Goal: Task Accomplishment & Management: Manage account settings

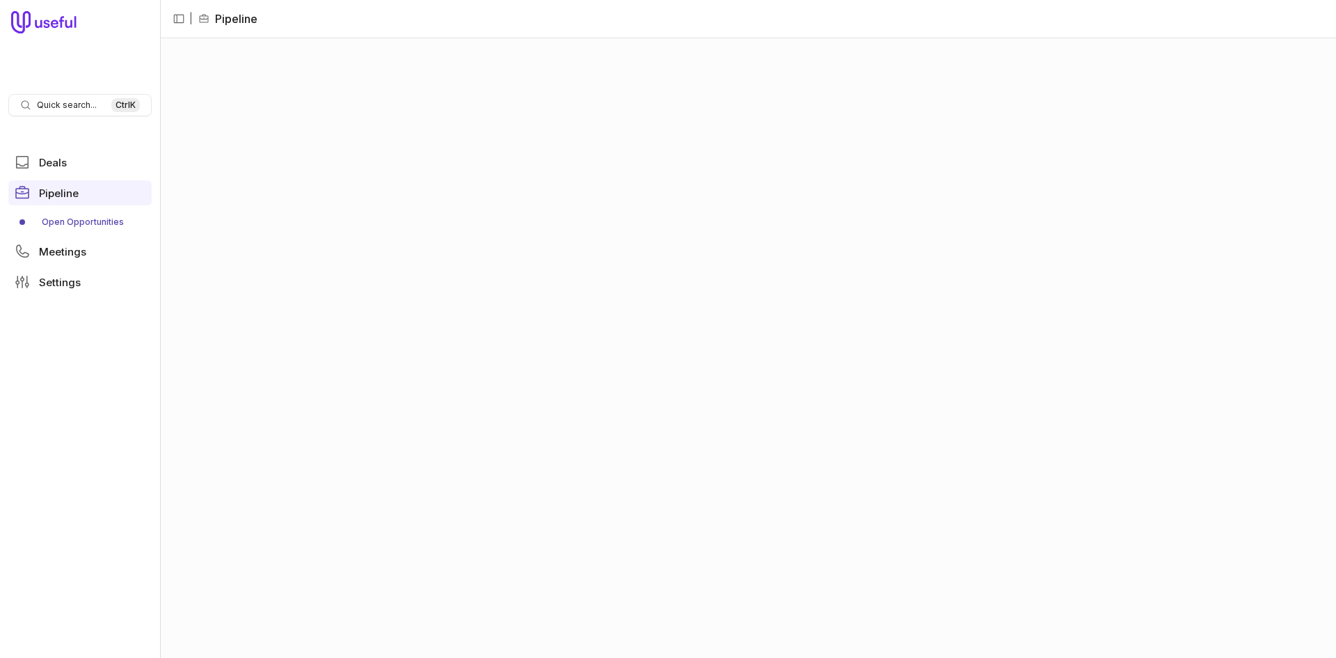
click at [90, 215] on link "Open Opportunities" at bounding box center [79, 222] width 143 height 22
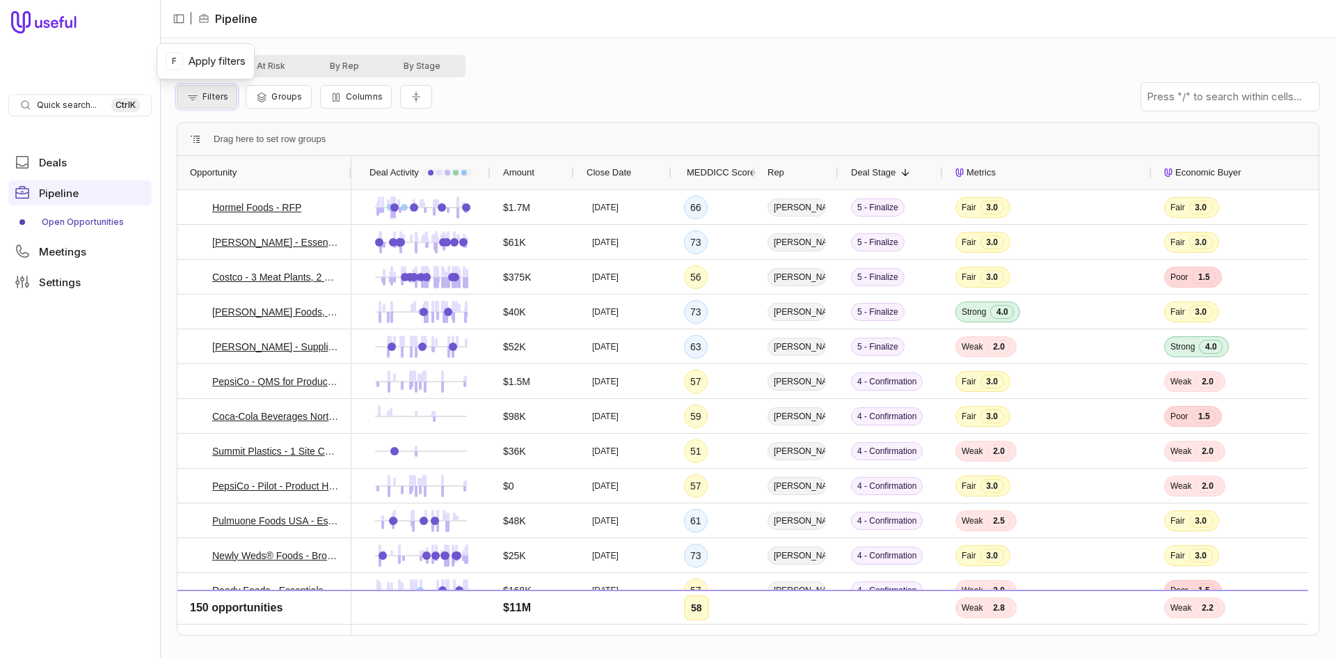
click at [209, 97] on span "Filters" at bounding box center [215, 96] width 26 height 10
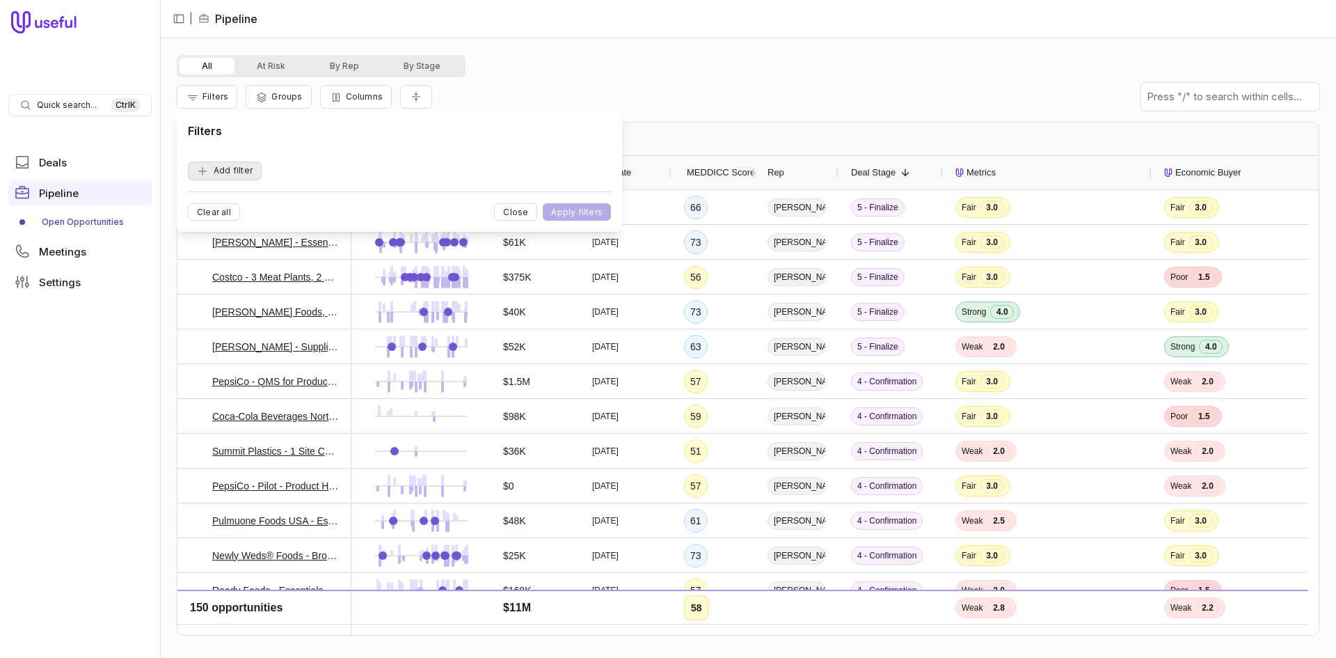
click at [219, 175] on button "Add filter" at bounding box center [225, 170] width 74 height 19
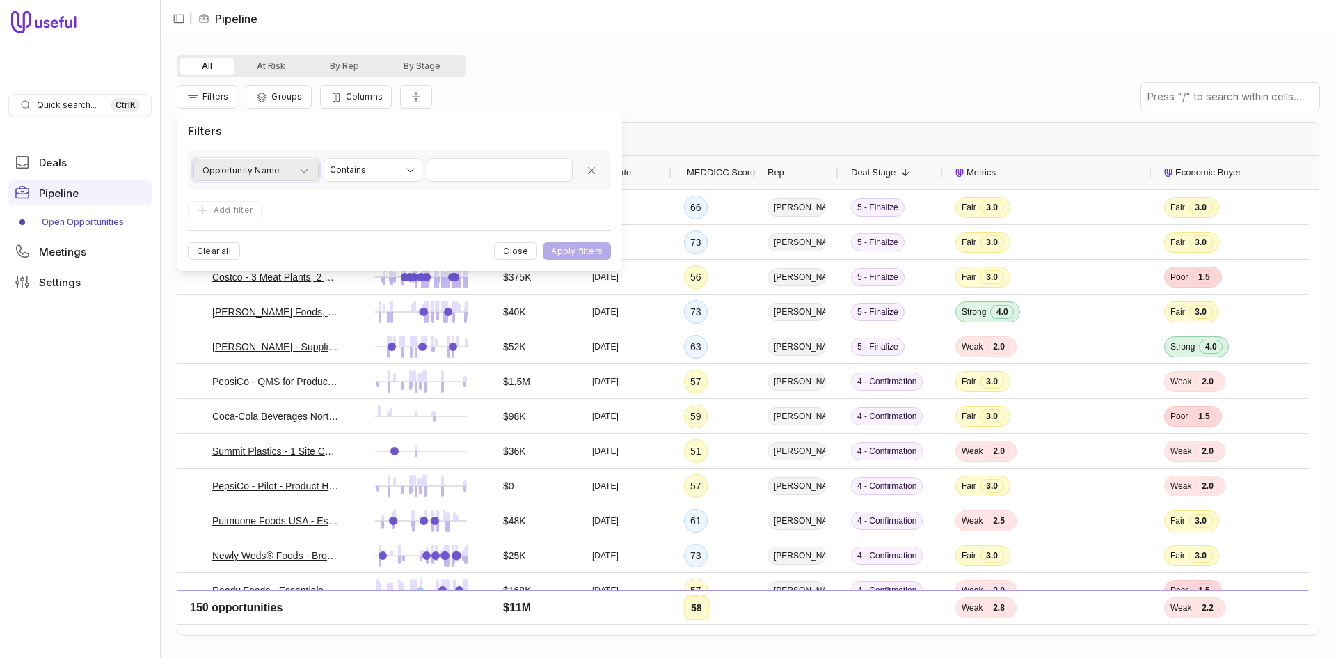
click at [220, 173] on span "Opportunity Name" at bounding box center [240, 170] width 77 height 17
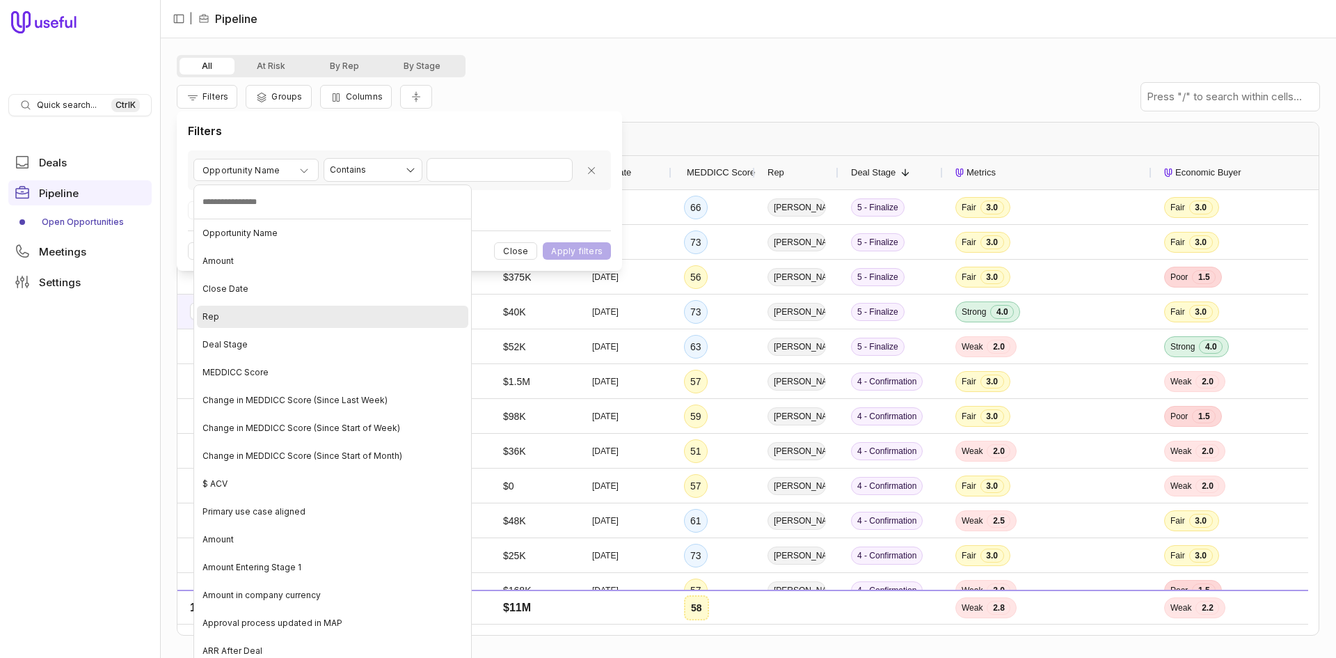
drag, startPoint x: 246, startPoint y: 320, endPoint x: 256, endPoint y: 312, distance: 12.9
click at [246, 319] on div "Rep" at bounding box center [332, 316] width 271 height 22
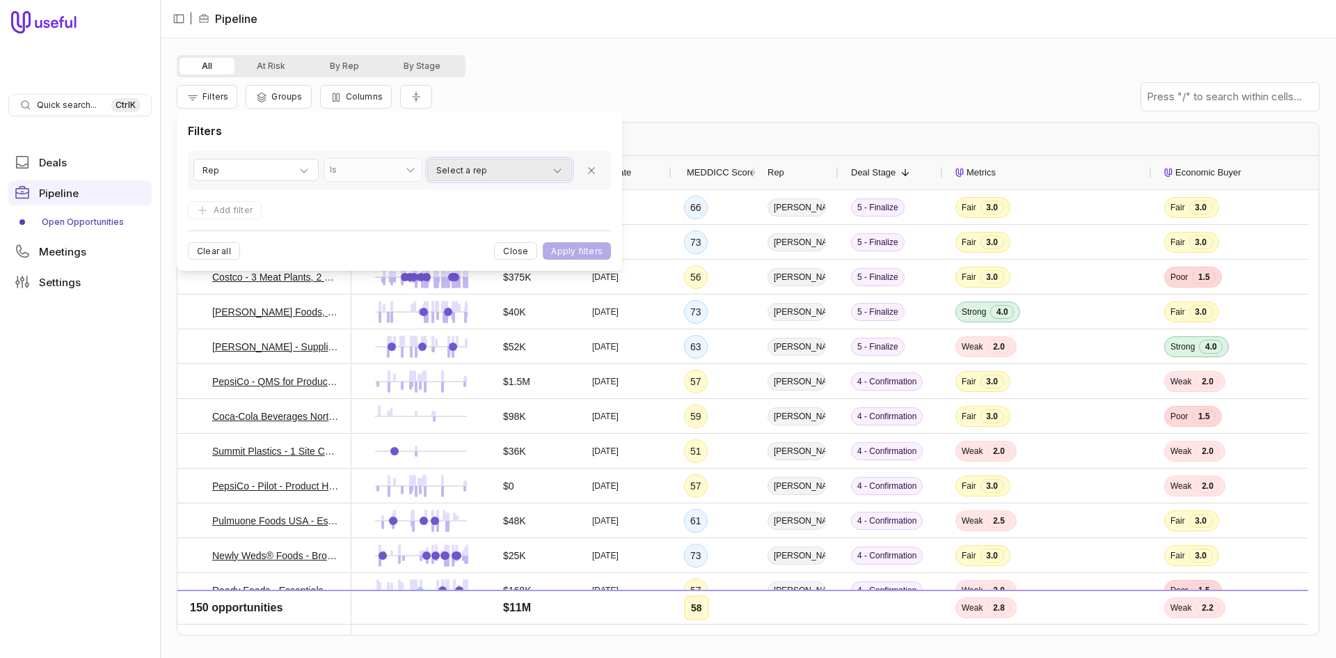
click at [470, 173] on span "Select a rep" at bounding box center [461, 170] width 51 height 17
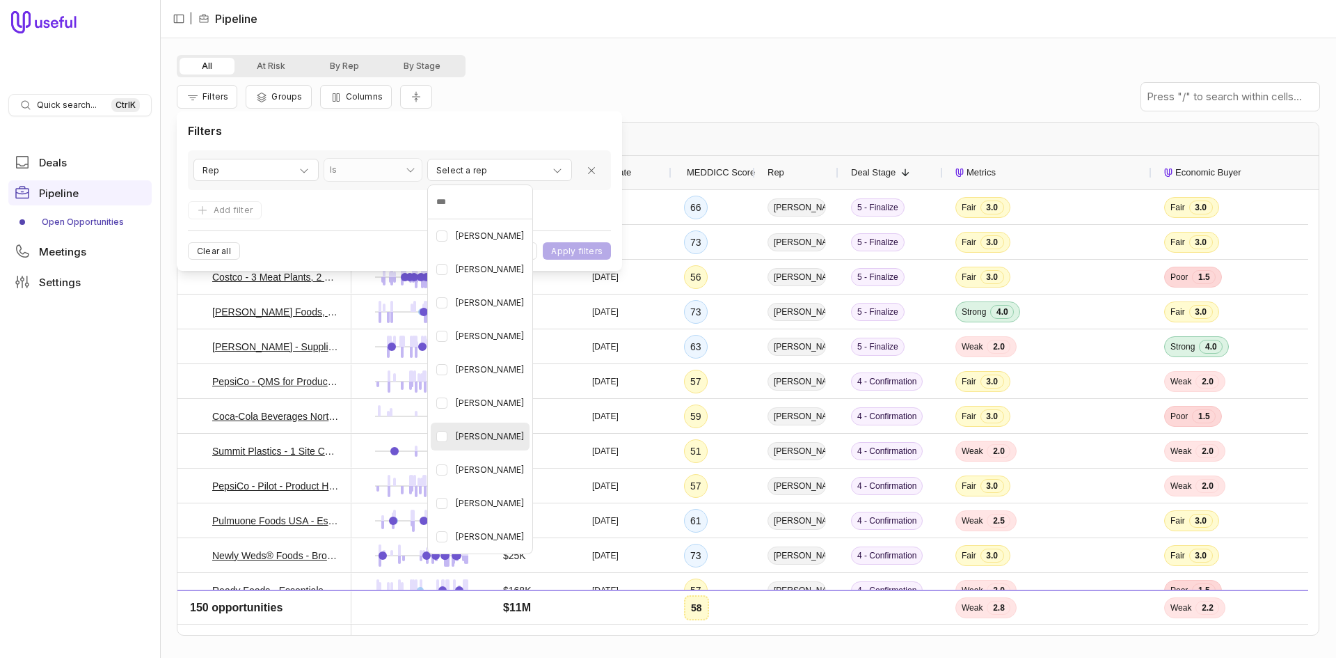
click at [500, 438] on span "[PERSON_NAME]" at bounding box center [490, 436] width 68 height 17
click at [375, 214] on html "Quick search... Ctrl K Deals Pipeline Open Opportunities Meetings Settings | Pi…" at bounding box center [668, 329] width 1336 height 658
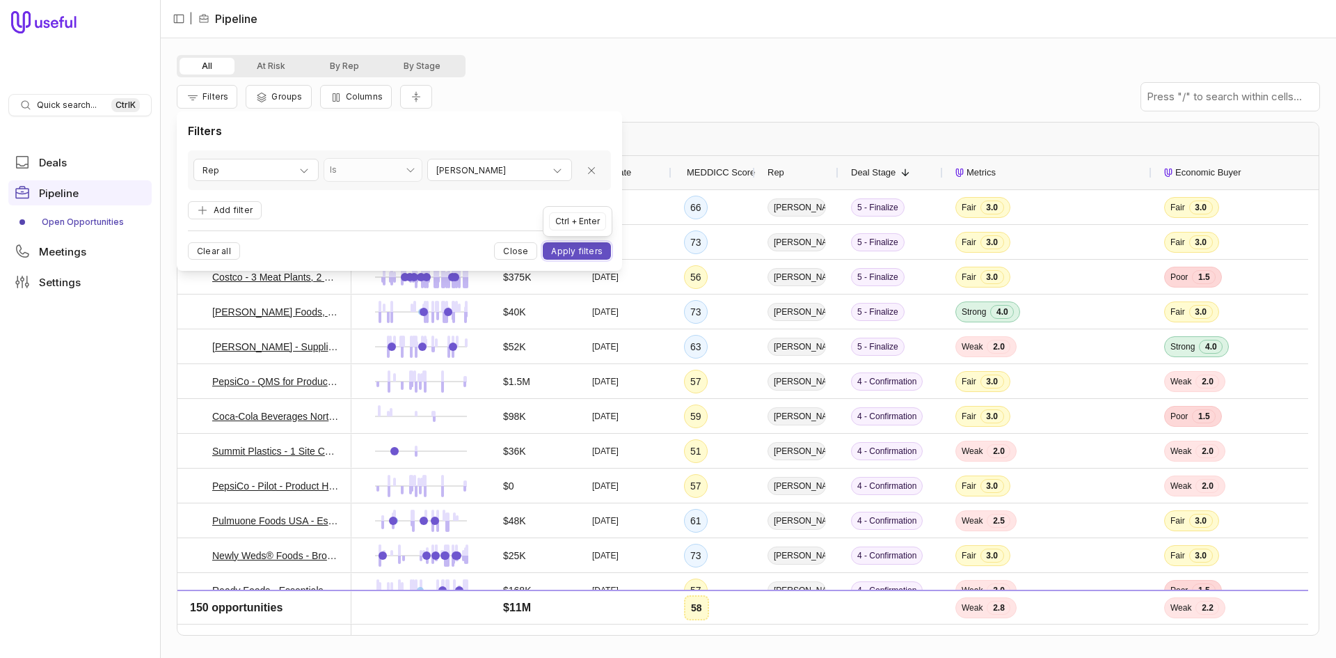
click at [572, 250] on button "Apply filters" at bounding box center [577, 250] width 68 height 17
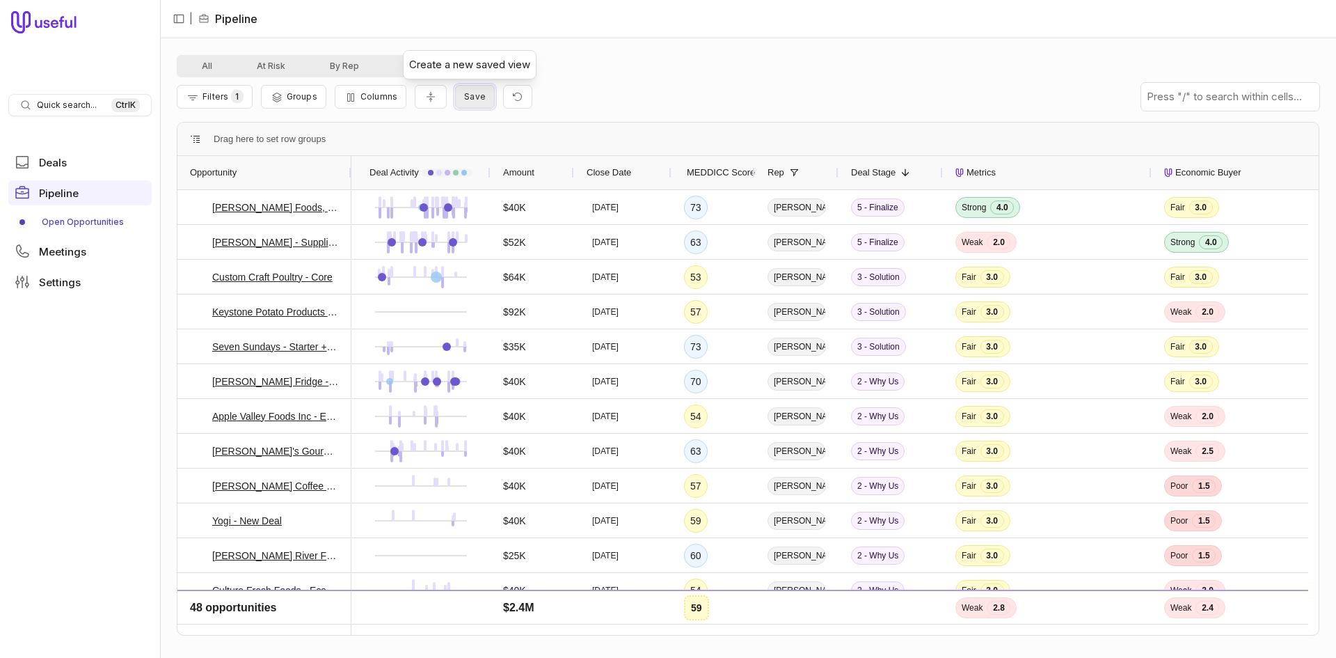
click at [479, 97] on span "Save" at bounding box center [475, 96] width 22 height 10
click at [761, 63] on div "All At Risk By Rep By Stage" at bounding box center [748, 66] width 1143 height 22
click at [299, 99] on span "Groups" at bounding box center [302, 96] width 31 height 10
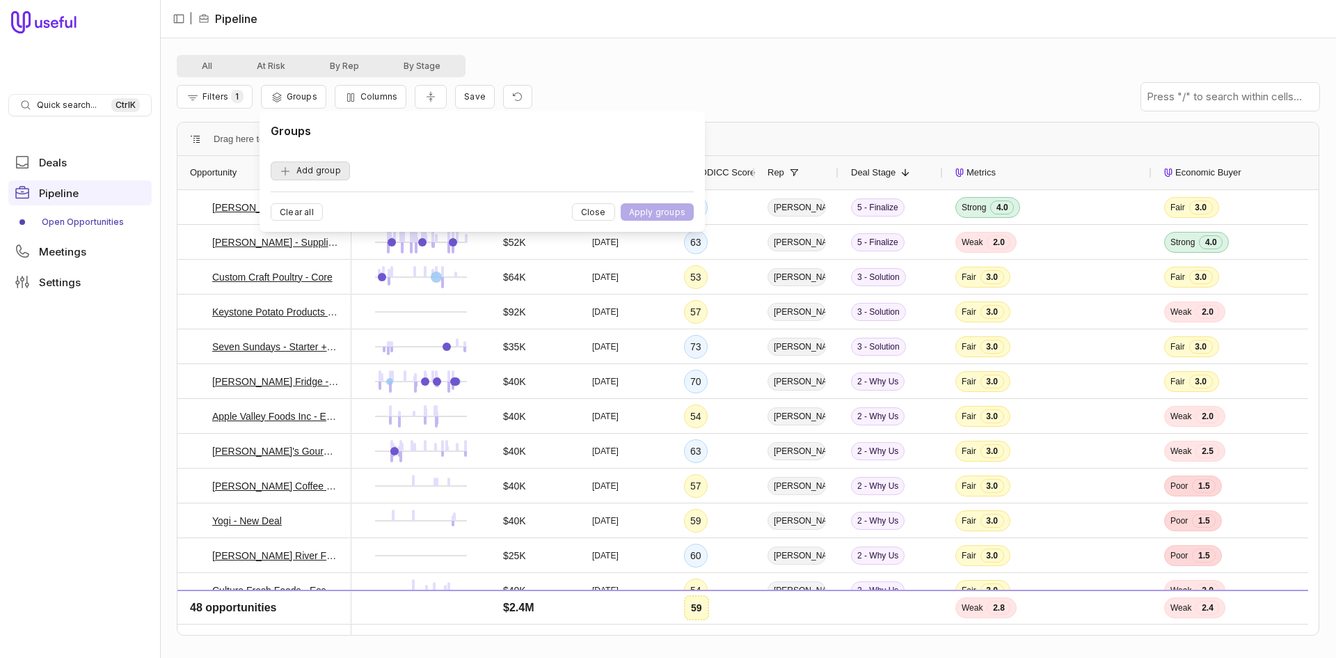
click at [294, 169] on button "Add group" at bounding box center [310, 170] width 79 height 19
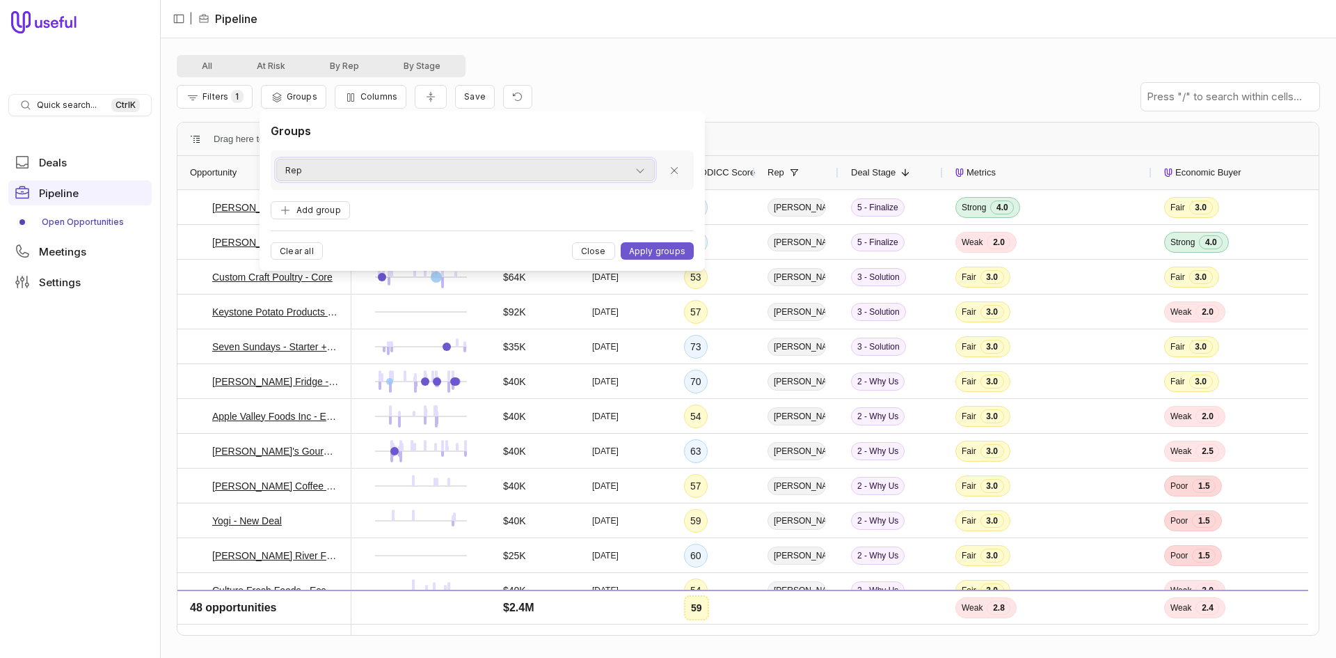
click at [324, 166] on div "Rep" at bounding box center [465, 170] width 360 height 17
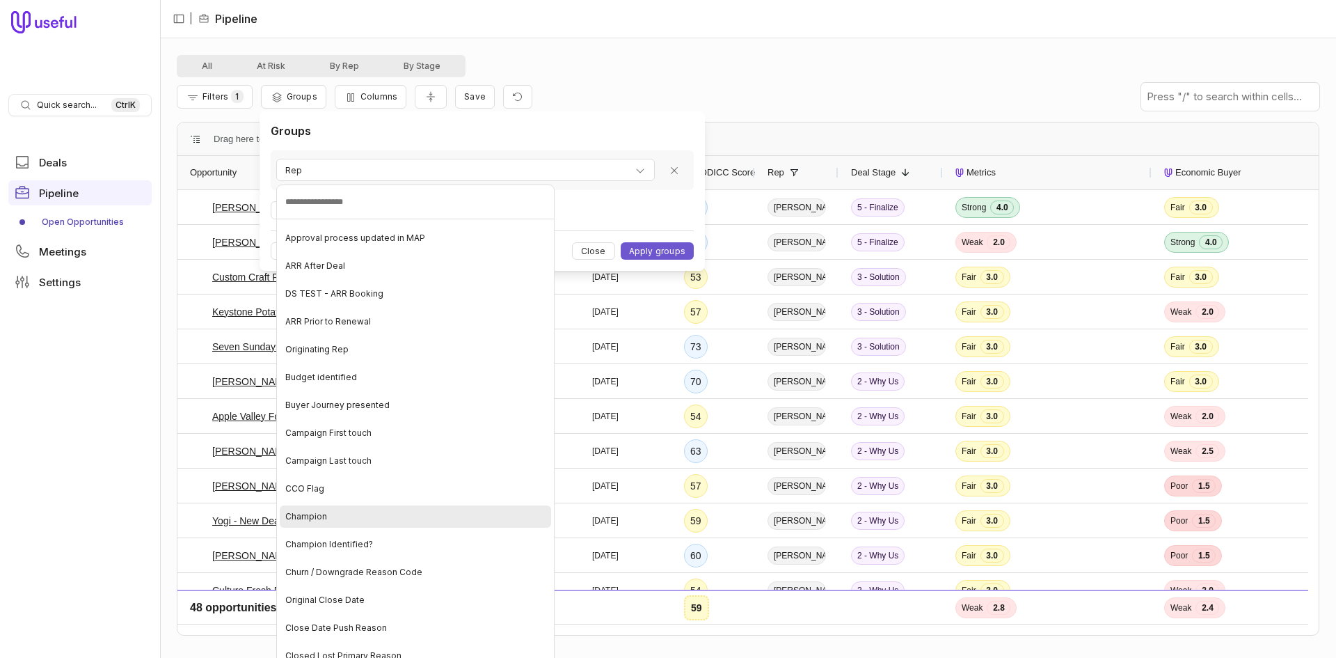
scroll to position [209, 0]
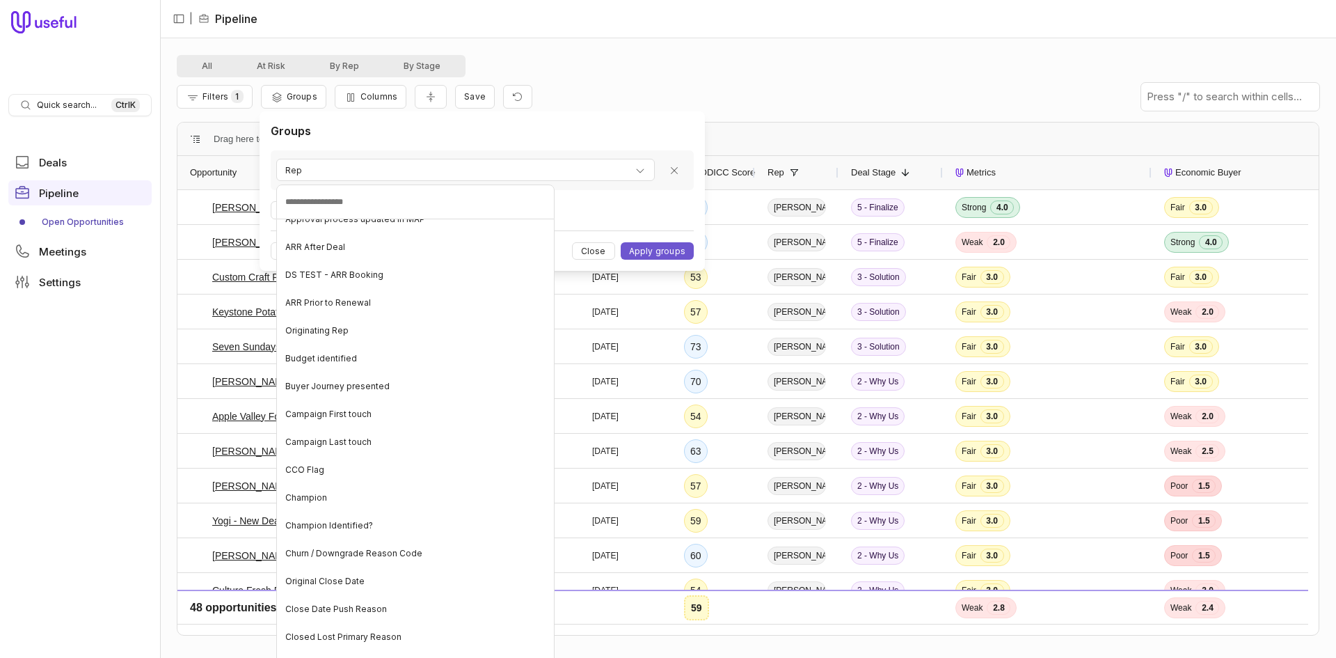
click at [321, 200] on input at bounding box center [415, 201] width 278 height 35
click at [341, 143] on html "Quick search... Ctrl K Deals Pipeline Open Opportunities Meetings Settings | Pi…" at bounding box center [668, 329] width 1336 height 658
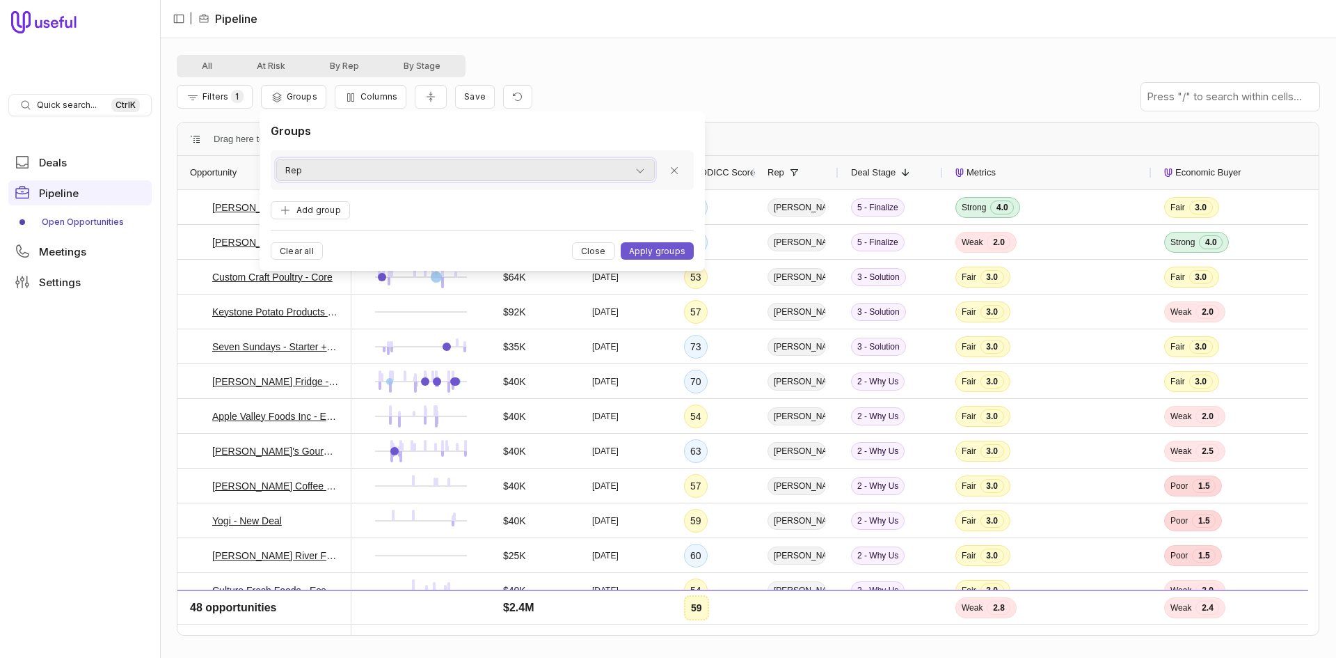
click at [336, 165] on div "Rep" at bounding box center [465, 170] width 360 height 17
type input "*****"
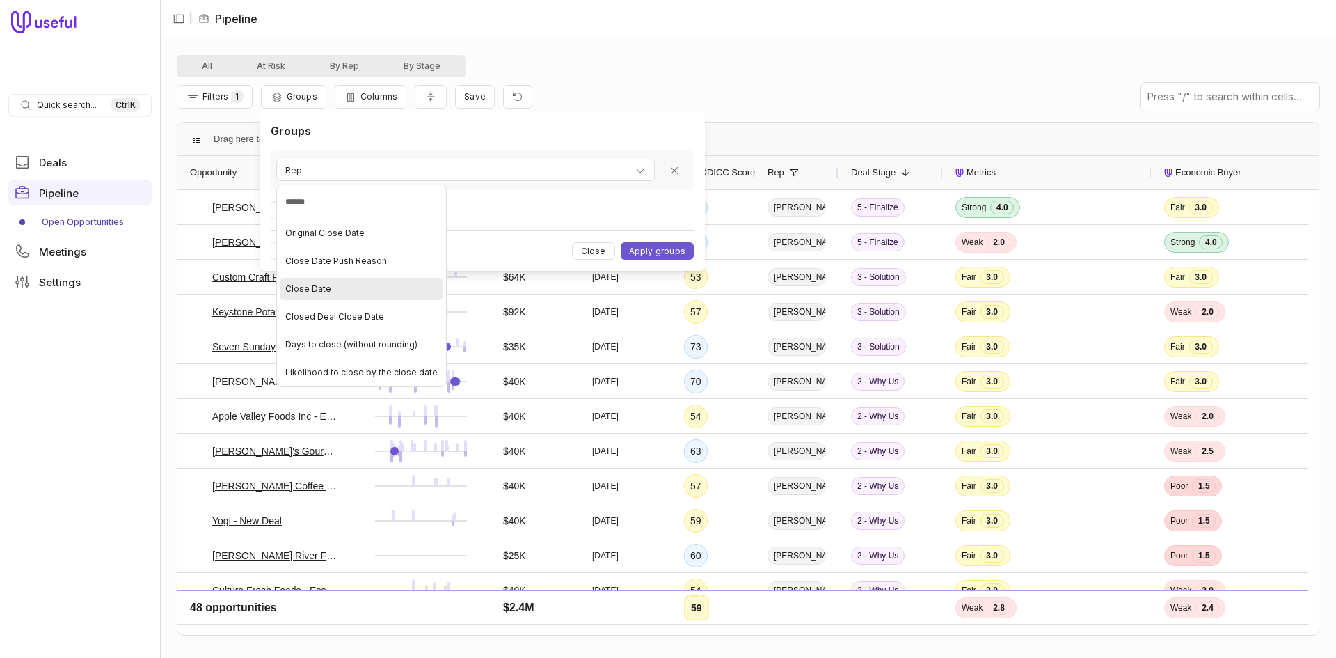
click at [363, 282] on div "Close Date" at bounding box center [362, 289] width 164 height 22
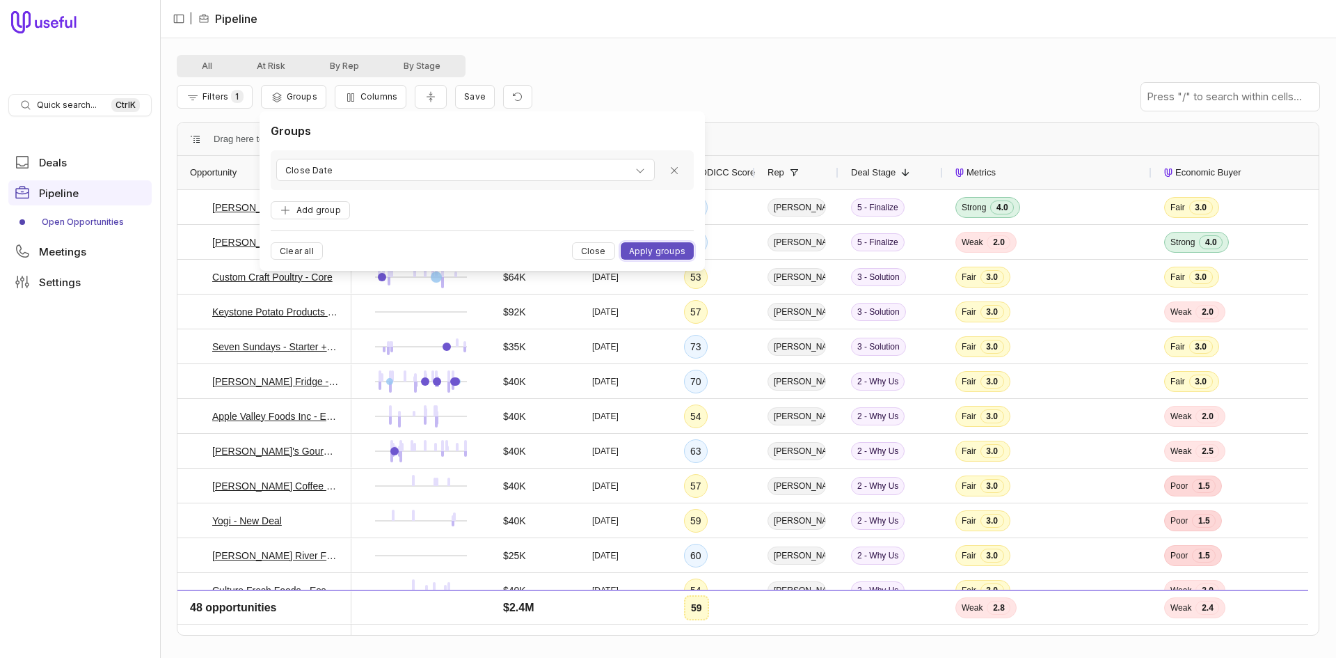
click at [674, 249] on button "Apply groups" at bounding box center [657, 250] width 73 height 17
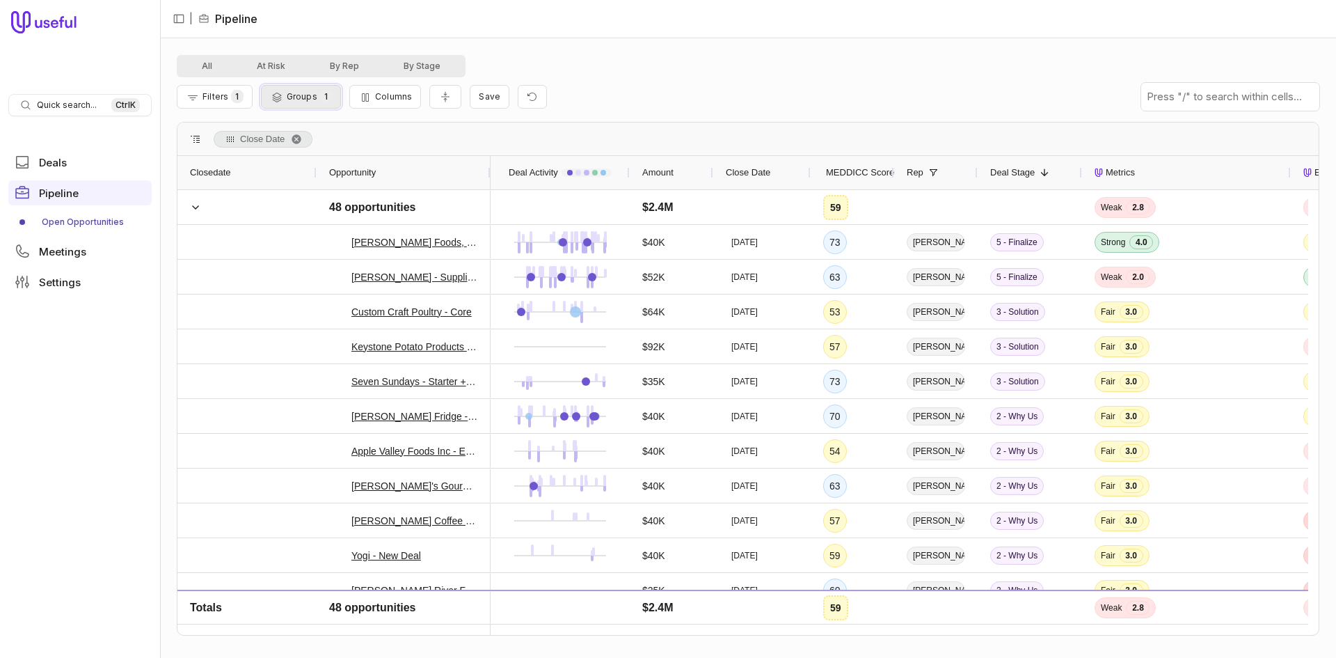
click at [291, 98] on span "Groups" at bounding box center [302, 96] width 31 height 10
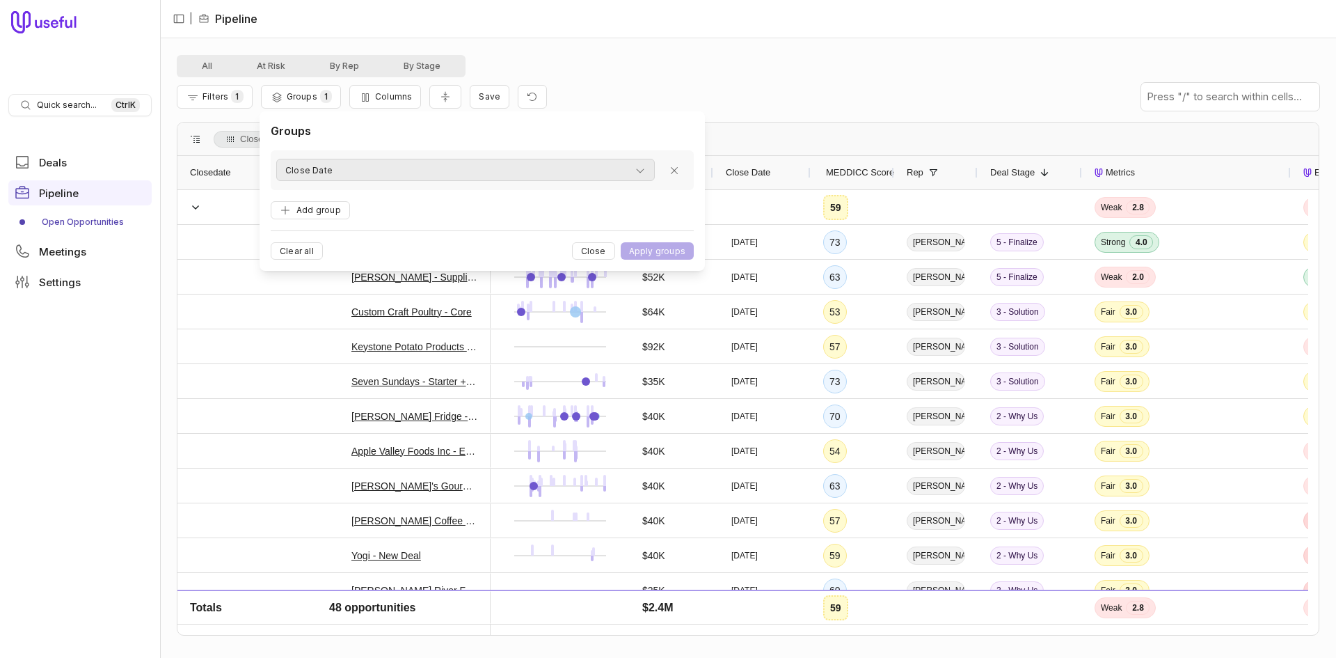
click at [642, 173] on icon "button" at bounding box center [640, 170] width 11 height 11
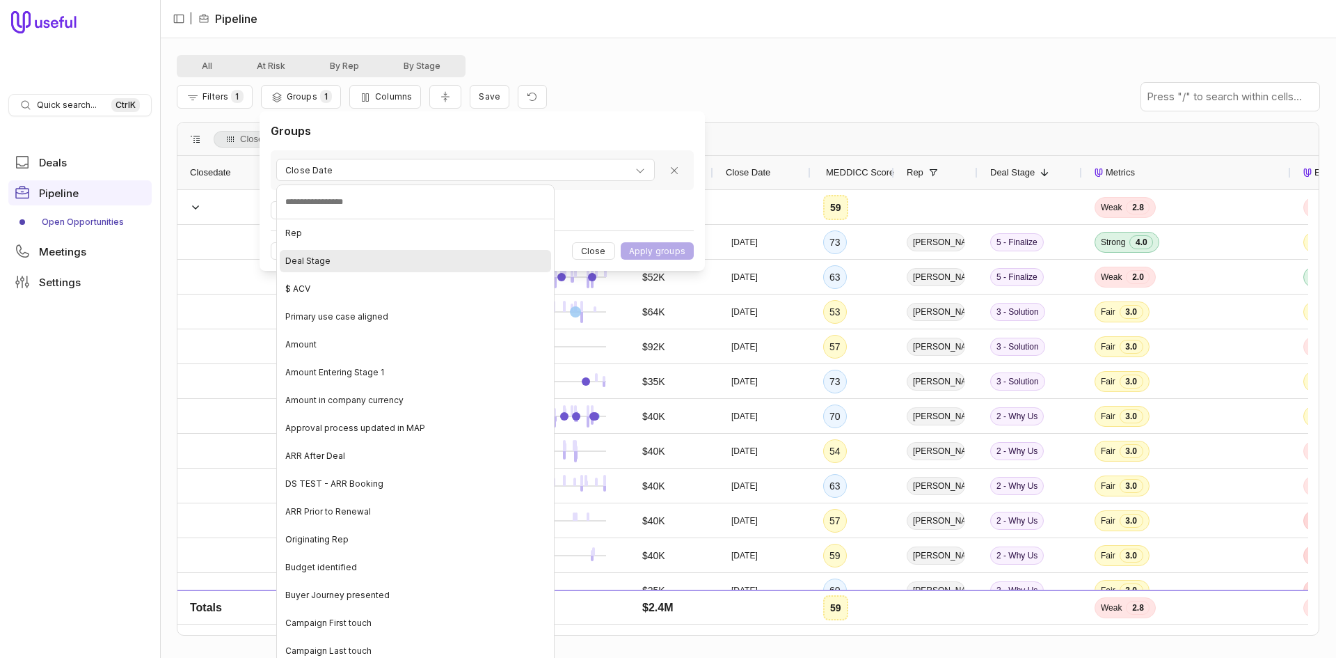
click at [329, 262] on div "Deal Stage" at bounding box center [415, 261] width 271 height 22
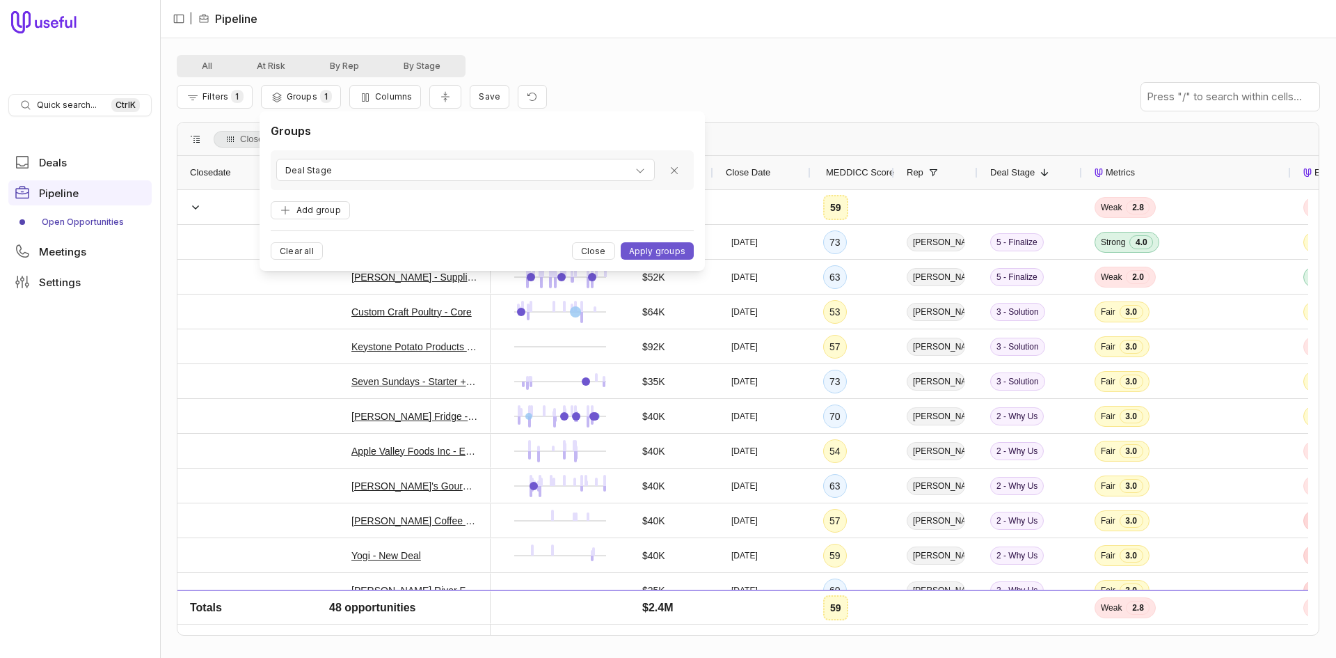
click at [462, 221] on div "Groups Deal Stage Add group Clear all Close Apply groups" at bounding box center [482, 190] width 423 height 137
click at [643, 256] on button "Apply groups" at bounding box center [657, 250] width 73 height 17
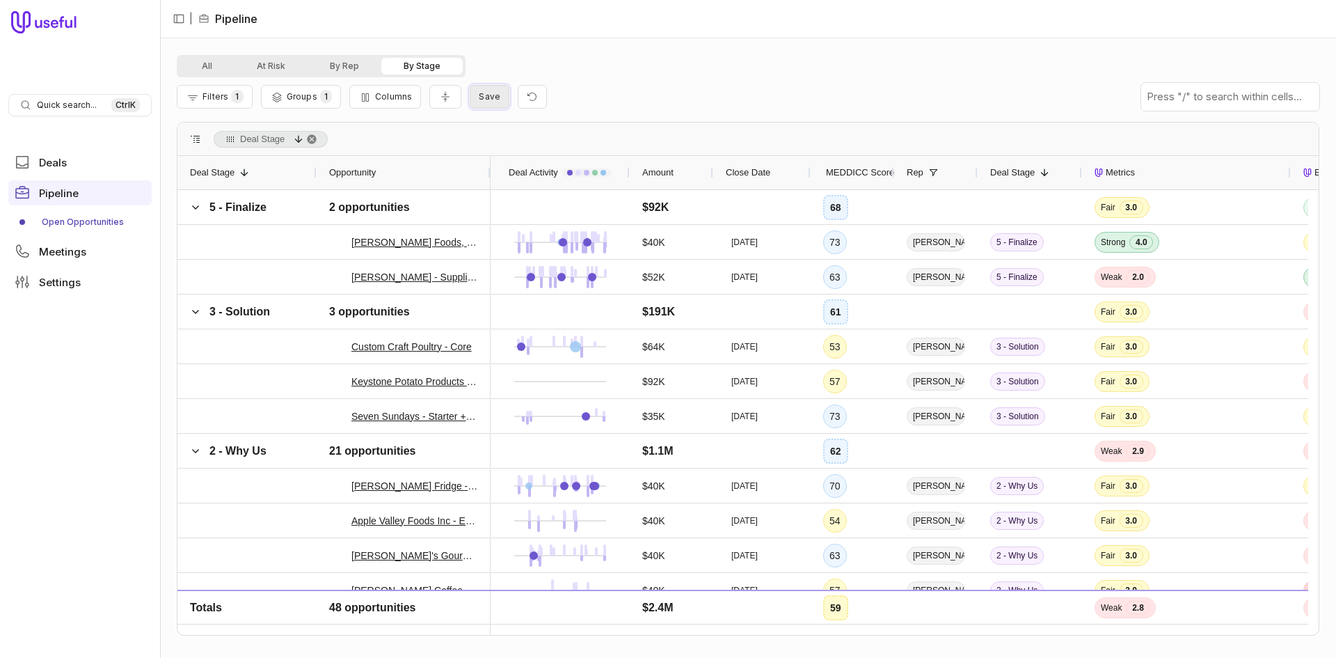
click at [494, 99] on span "Save" at bounding box center [490, 96] width 22 height 10
click at [529, 162] on input "View name" at bounding box center [564, 159] width 184 height 28
type input "**********"
click at [637, 183] on button "Save" at bounding box center [636, 186] width 38 height 17
click at [429, 70] on button "By Stage" at bounding box center [421, 67] width 81 height 17
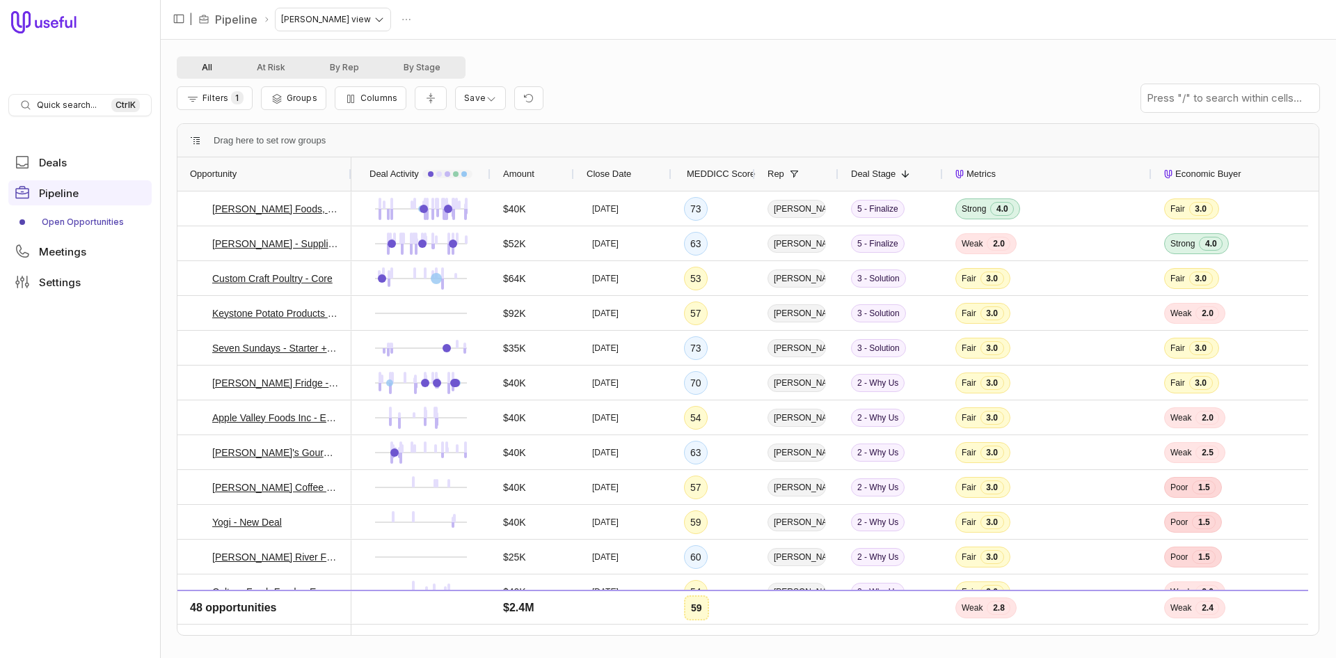
click at [215, 68] on button "All" at bounding box center [207, 67] width 55 height 17
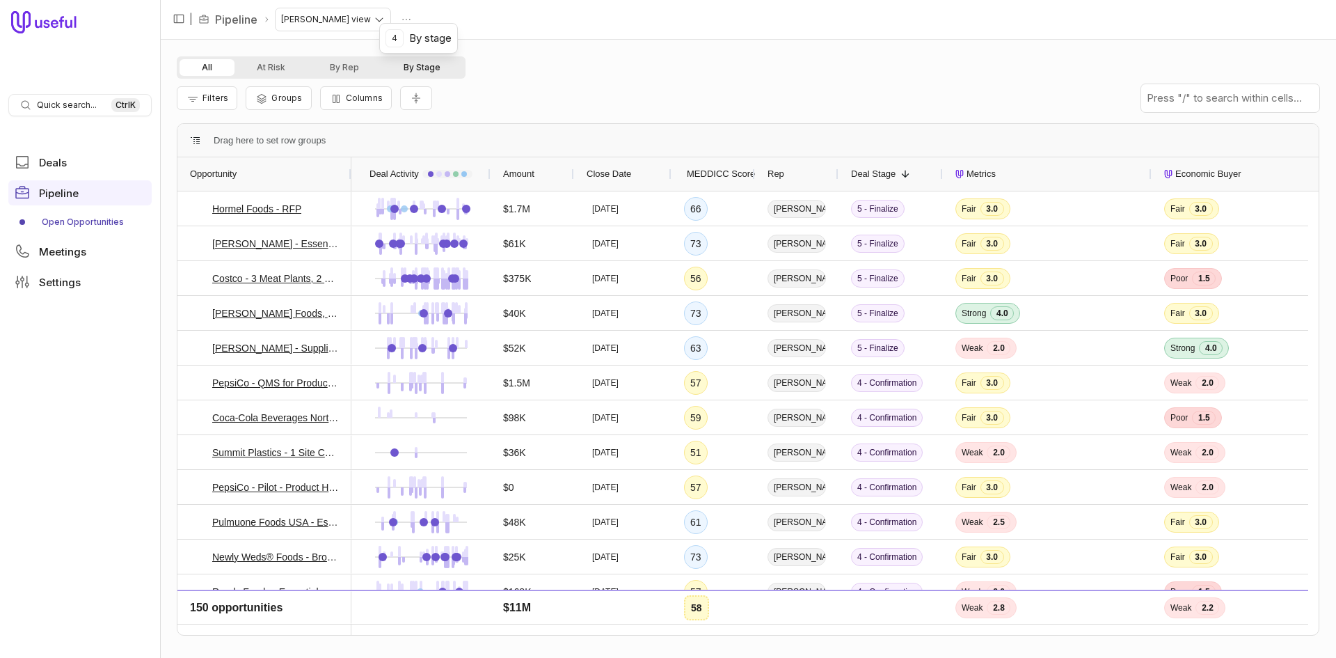
click at [412, 70] on button "By Stage" at bounding box center [421, 67] width 81 height 17
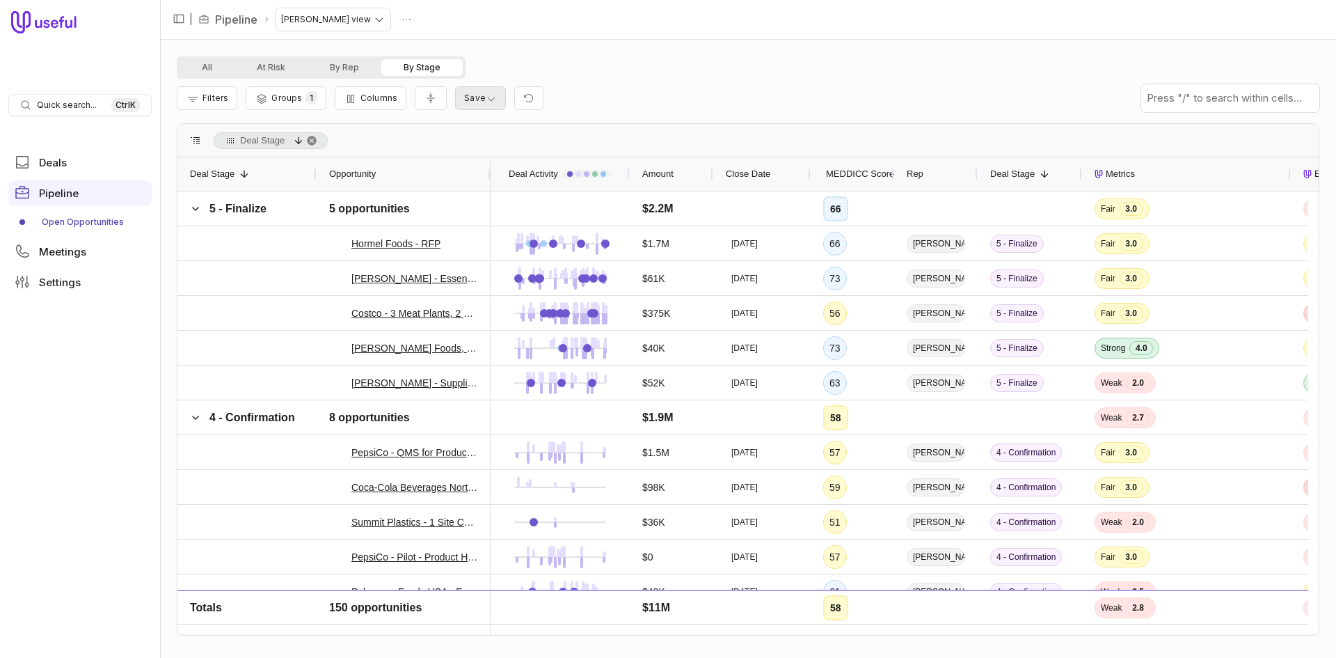
click at [475, 101] on html "Quick search... Ctrl K Deals Pipeline Open Opportunities Meetings Settings | Pi…" at bounding box center [668, 329] width 1336 height 658
click at [298, 20] on html "Quick search... Ctrl K Deals Pipeline Open Opportunities Meetings Settings | Pi…" at bounding box center [668, 329] width 1336 height 658
click at [218, 69] on button "All" at bounding box center [207, 67] width 55 height 17
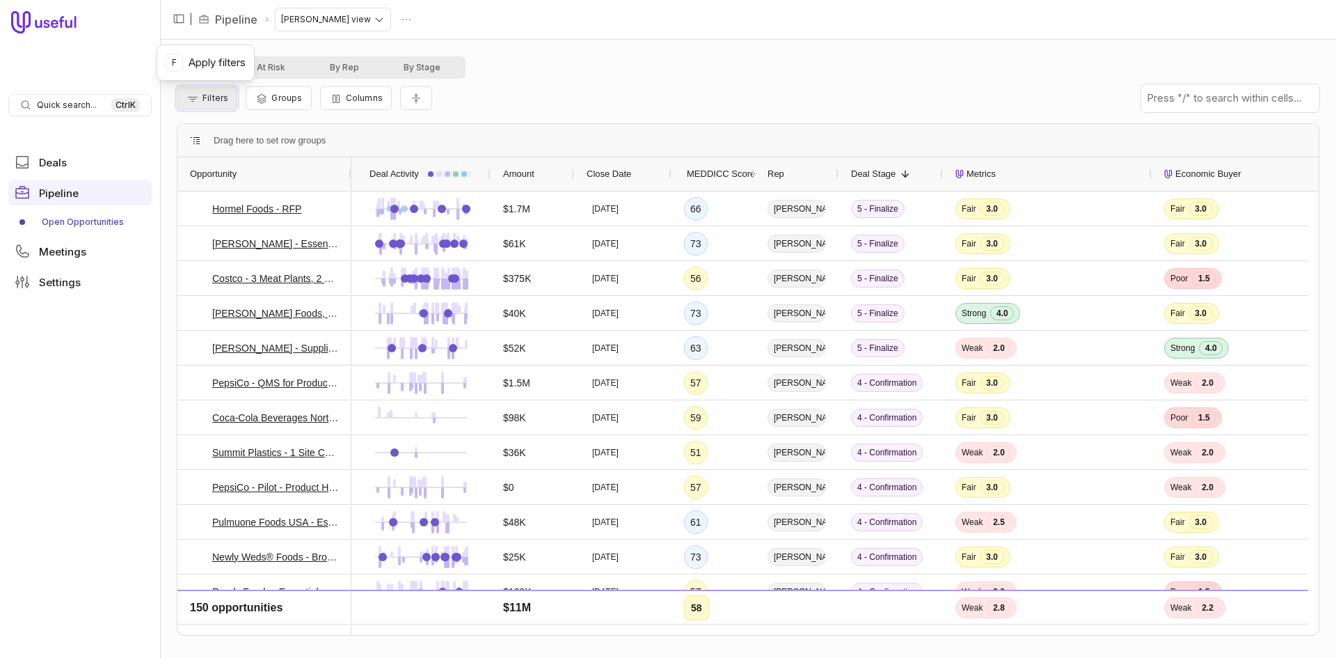
click at [209, 99] on span "Filters" at bounding box center [215, 98] width 26 height 10
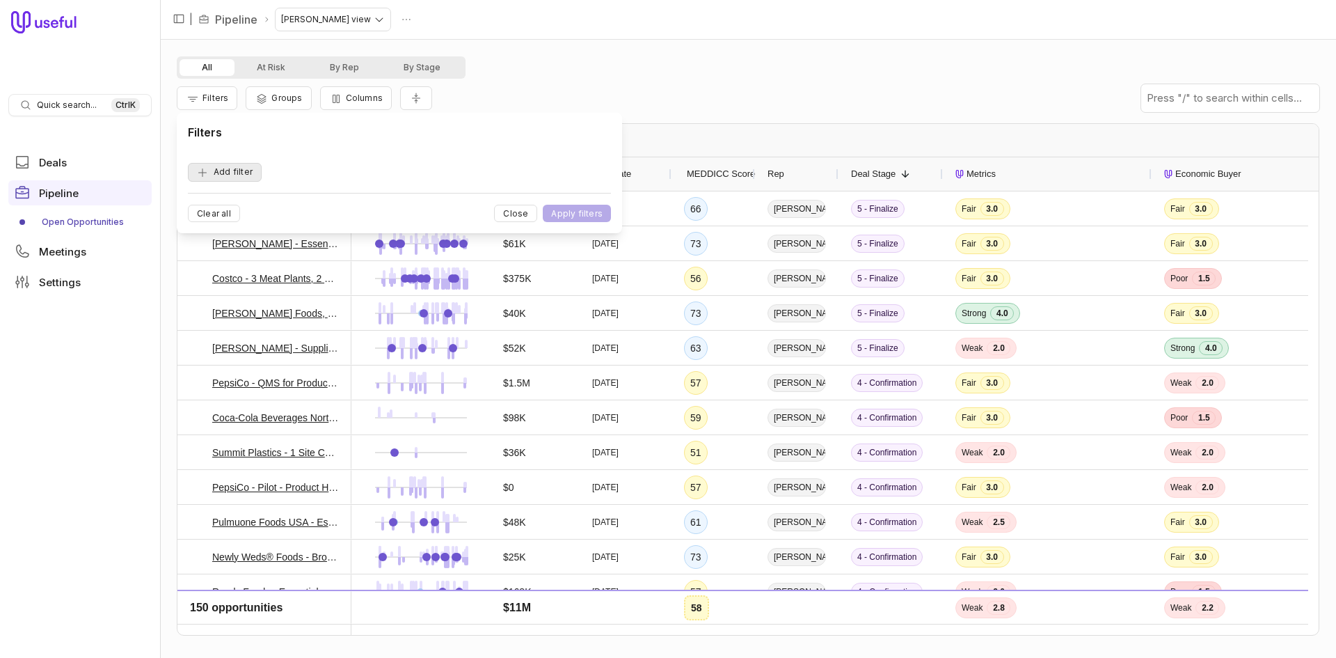
click at [237, 170] on button "Add filter" at bounding box center [225, 172] width 74 height 19
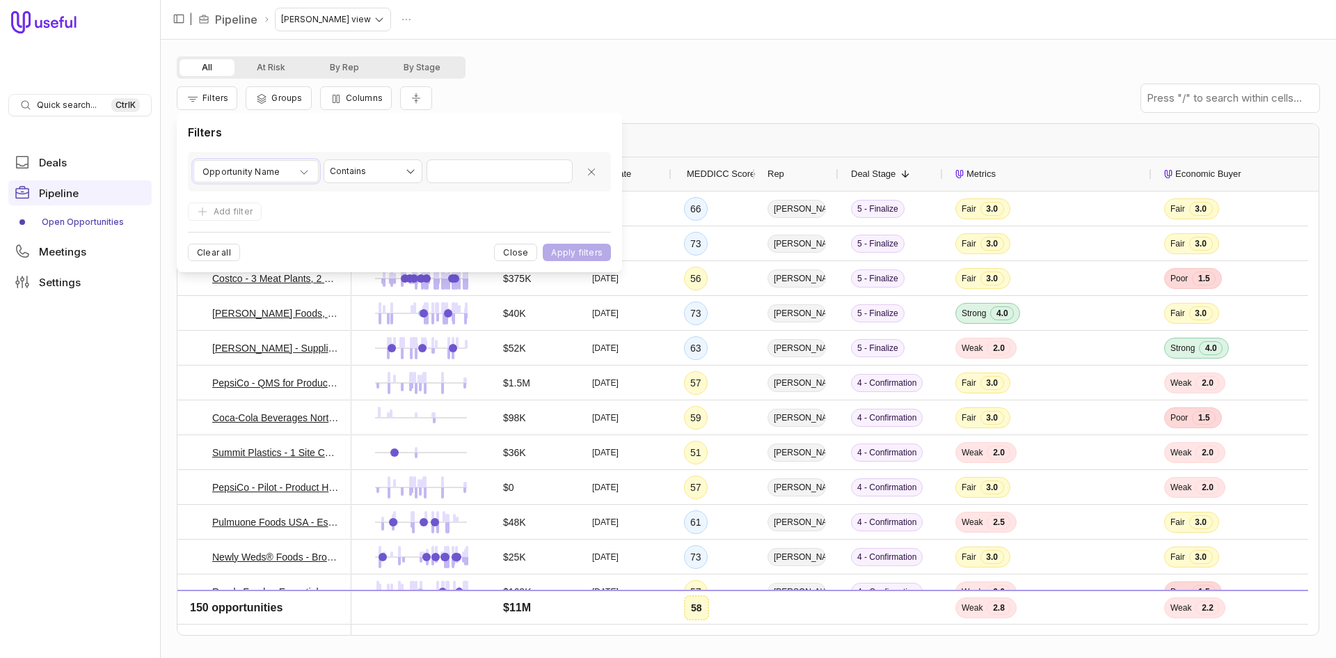
click at [237, 170] on span "Opportunity Name" at bounding box center [240, 172] width 77 height 17
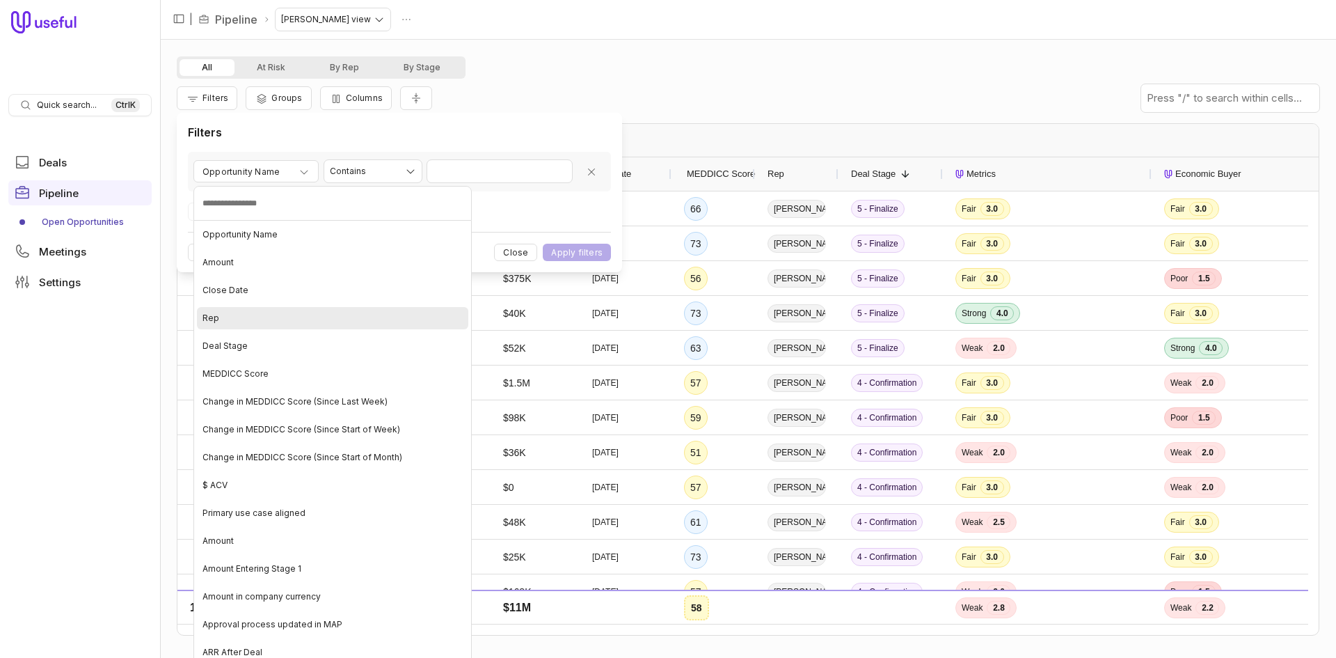
click at [241, 308] on div "Rep" at bounding box center [332, 318] width 271 height 22
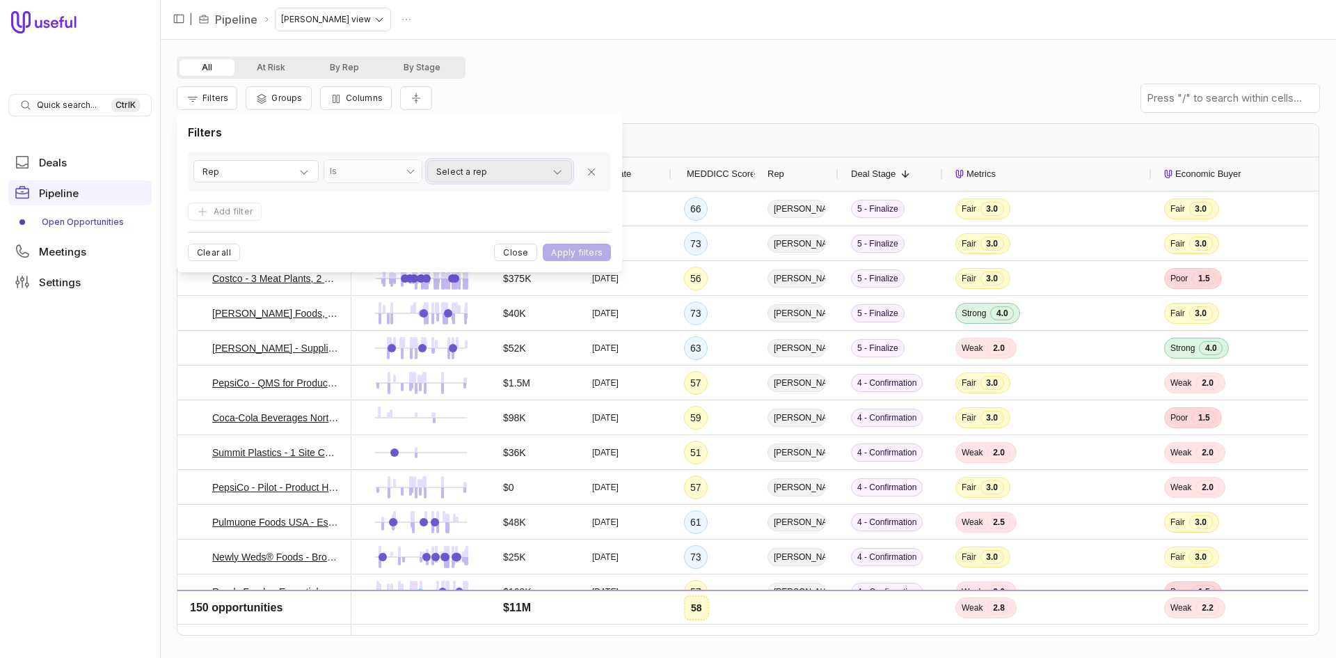
click at [465, 167] on span "Select a rep" at bounding box center [461, 172] width 51 height 17
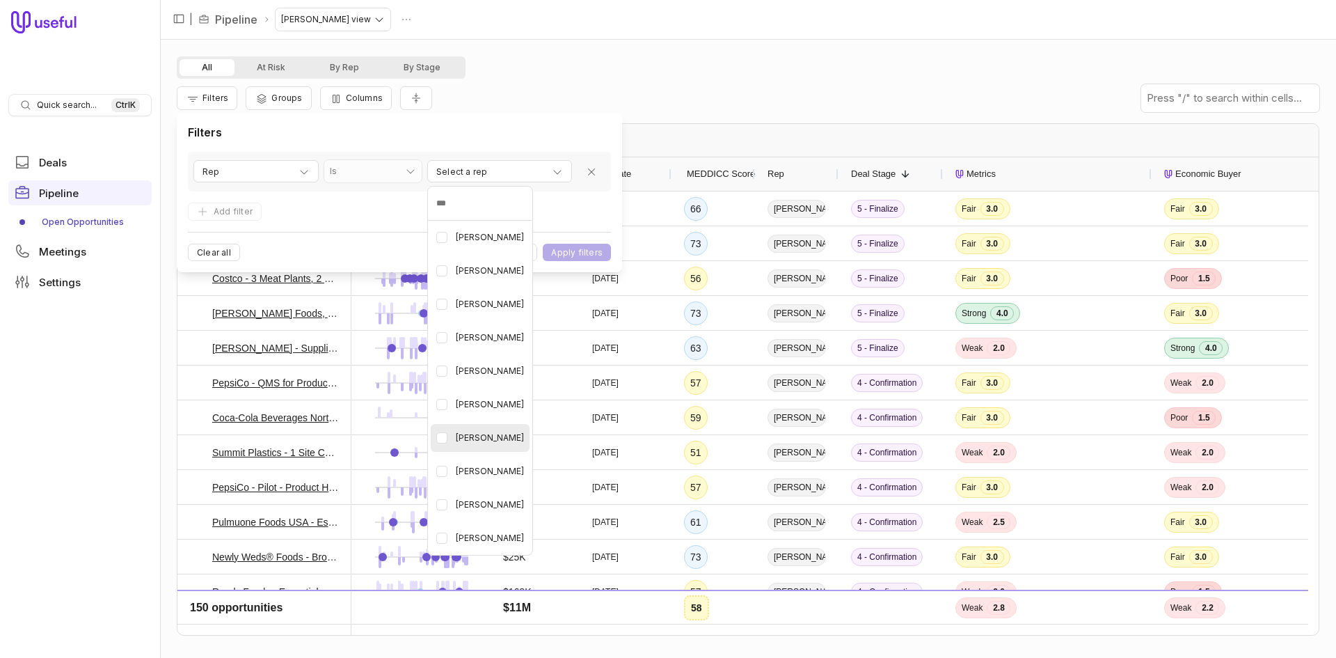
click at [507, 449] on div "[PERSON_NAME]" at bounding box center [480, 438] width 99 height 28
click at [637, 50] on html "Quick search... Ctrl K Deals Pipeline Open Opportunities Meetings Settings | Pi…" at bounding box center [668, 329] width 1336 height 658
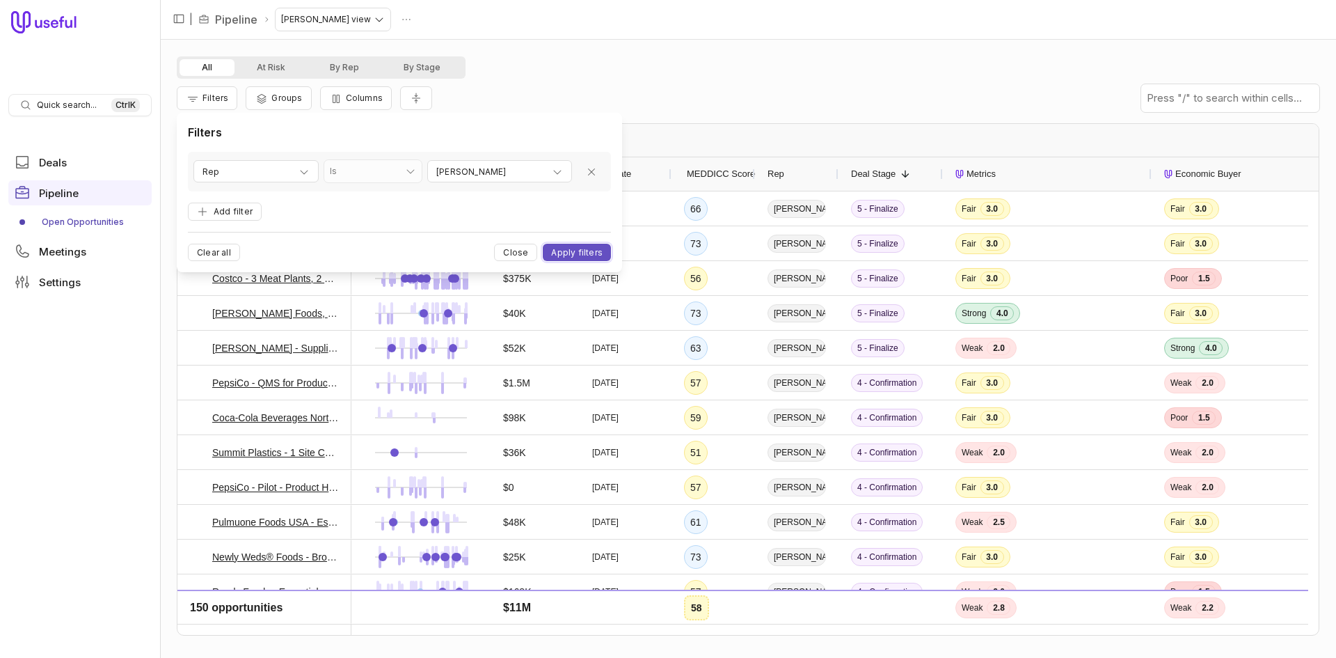
click at [587, 253] on button "Apply filters" at bounding box center [577, 252] width 68 height 17
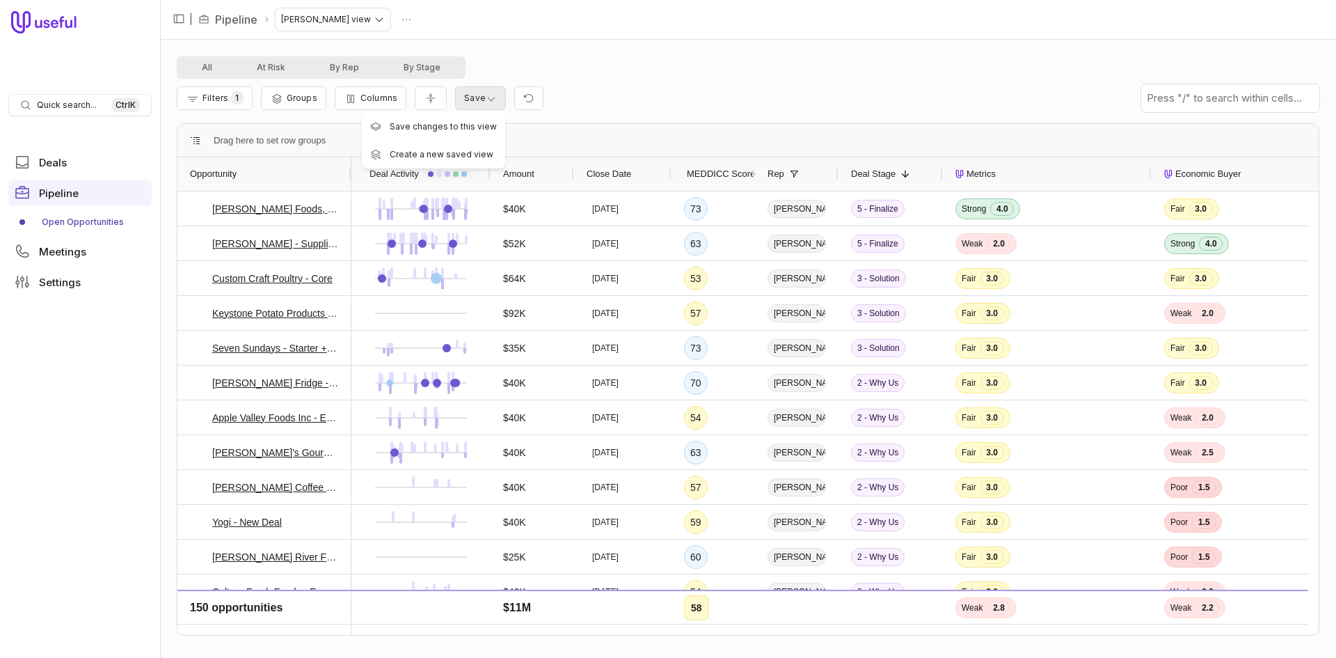
click at [486, 100] on html "Quick search... Ctrl K Deals Pipeline Open Opportunities Meetings Settings | Pi…" at bounding box center [668, 329] width 1336 height 658
click at [470, 129] on span "Save changes to this view" at bounding box center [443, 125] width 107 height 8
click at [312, 21] on html "Quick search... Ctrl K Deals Pipeline Open Opportunities Meetings Settings | Pi…" at bounding box center [668, 329] width 1336 height 658
click at [628, 62] on html "Quick search... Ctrl K Deals Pipeline Open Opportunities Meetings Settings | Pi…" at bounding box center [668, 329] width 1336 height 658
click at [312, 20] on html "Quick search... Ctrl K Deals Pipeline Open Opportunities Meetings Settings | Pi…" at bounding box center [668, 329] width 1336 height 658
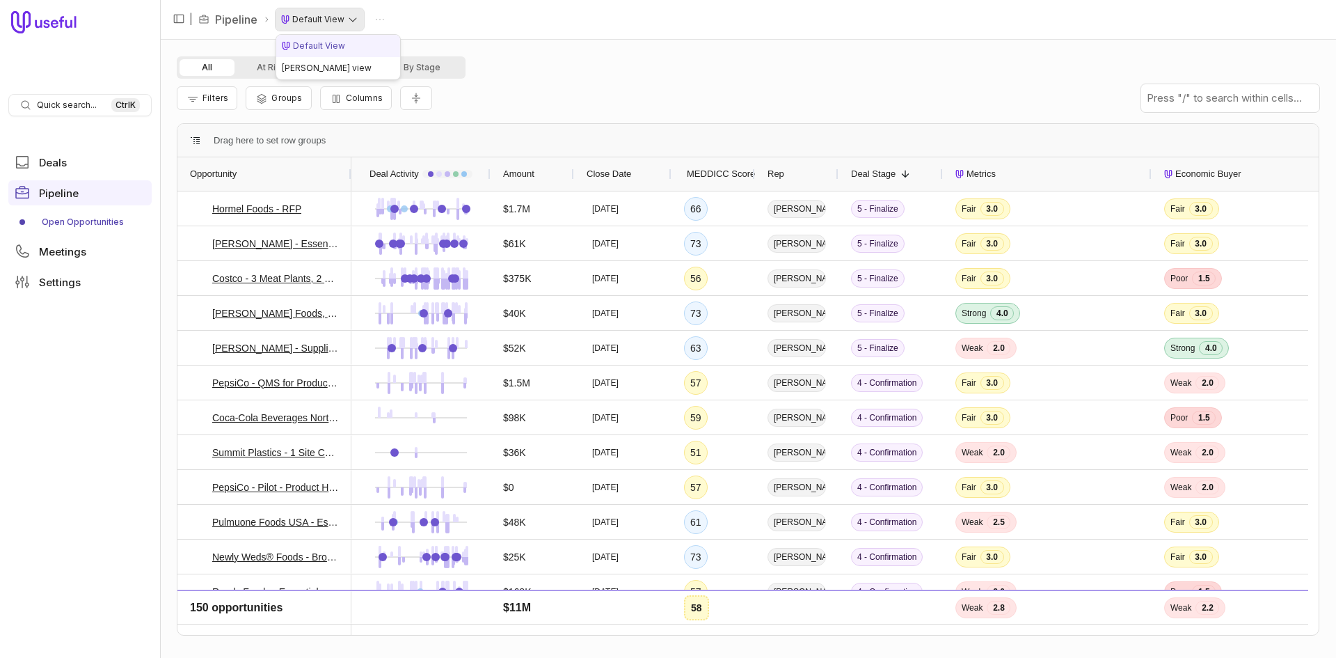
click at [321, 23] on html "Quick search... Ctrl K Deals Pipeline Open Opportunities Meetings Settings | Pi…" at bounding box center [668, 329] width 1336 height 658
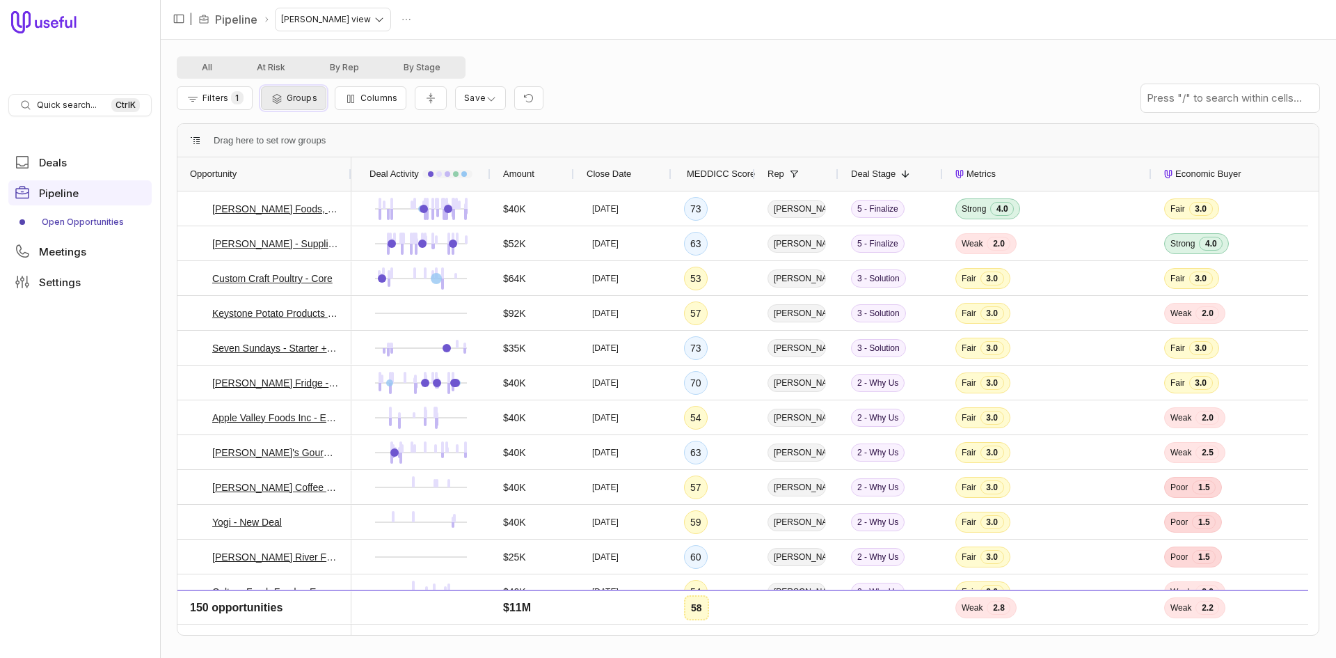
click at [303, 97] on span "Groups" at bounding box center [302, 98] width 31 height 10
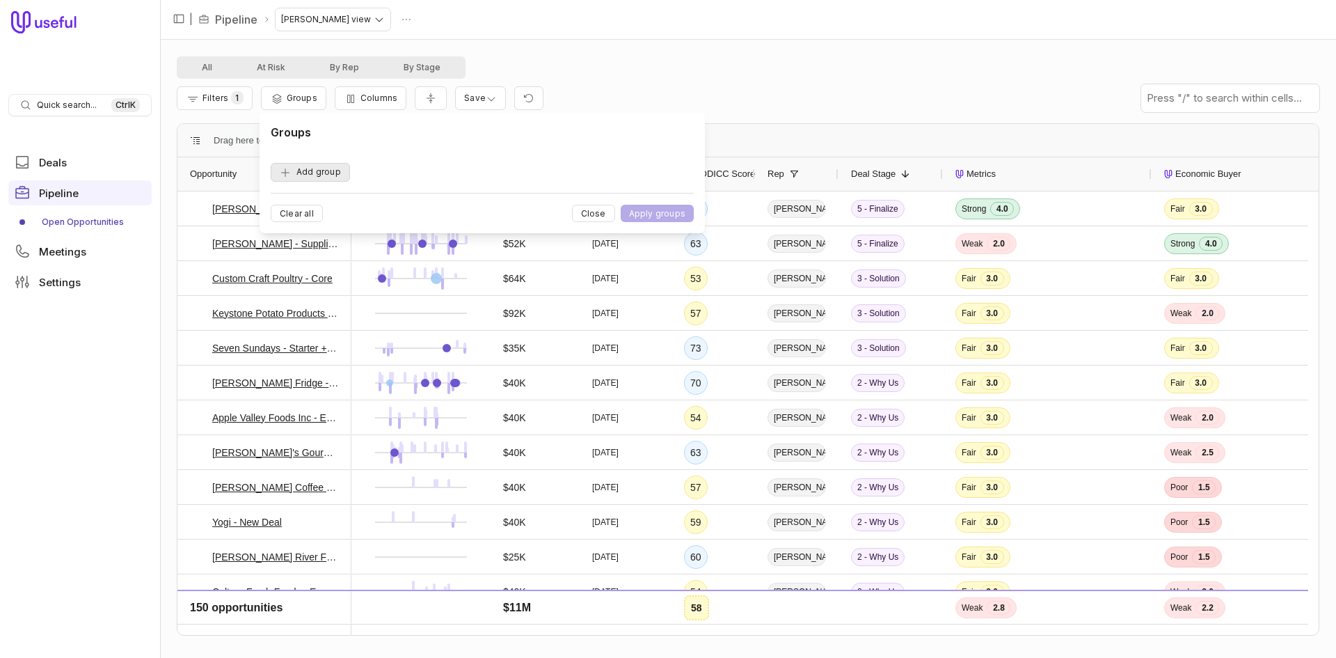
click at [292, 173] on button "Add group" at bounding box center [310, 172] width 79 height 19
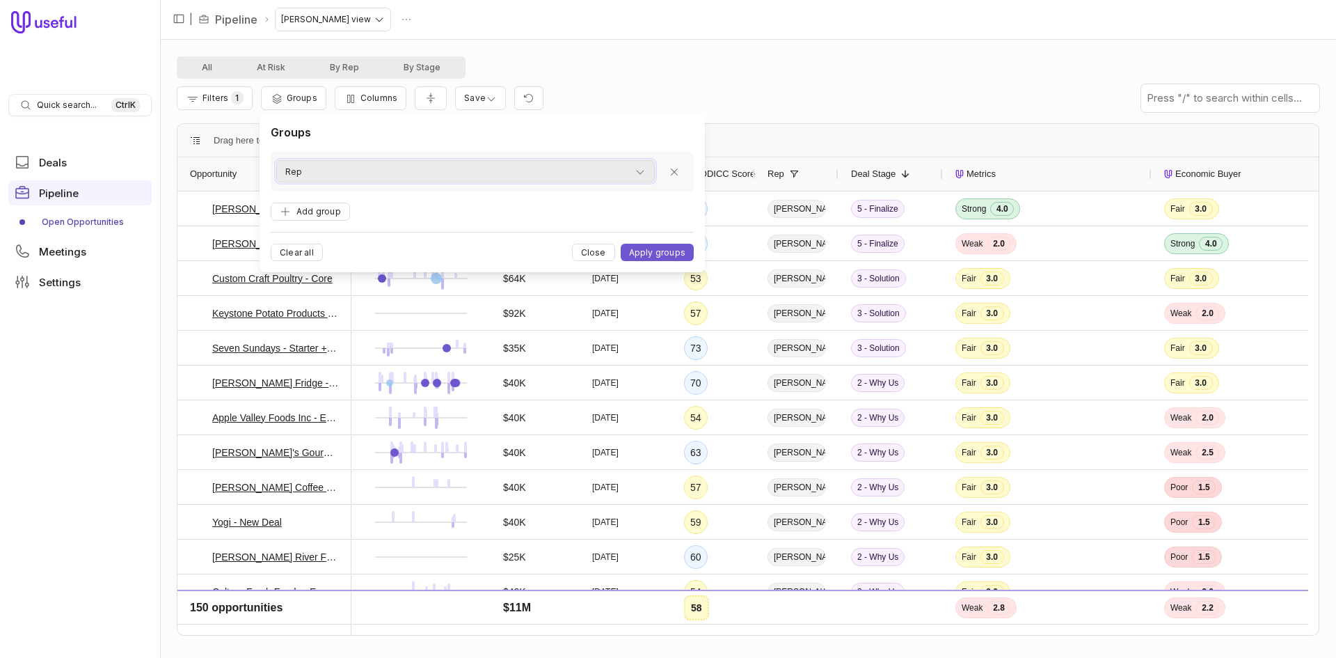
click at [297, 172] on span "Rep" at bounding box center [293, 172] width 17 height 17
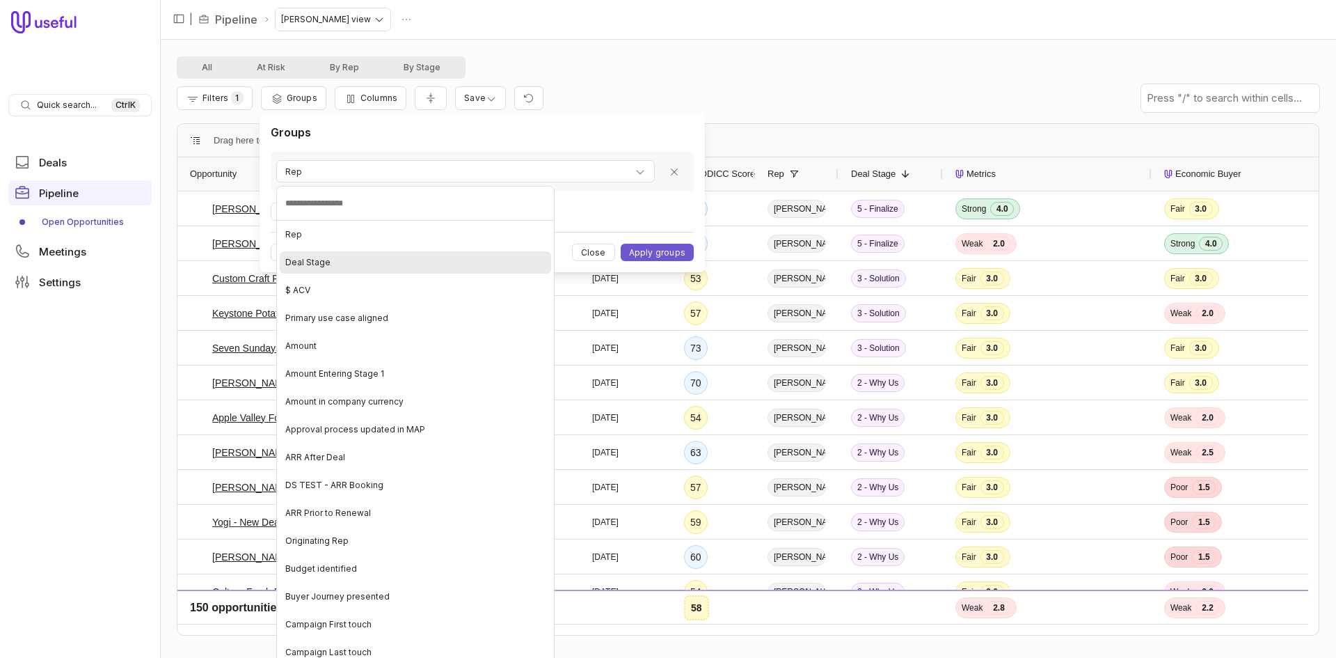
click at [379, 267] on div "Deal Stage" at bounding box center [415, 262] width 271 height 22
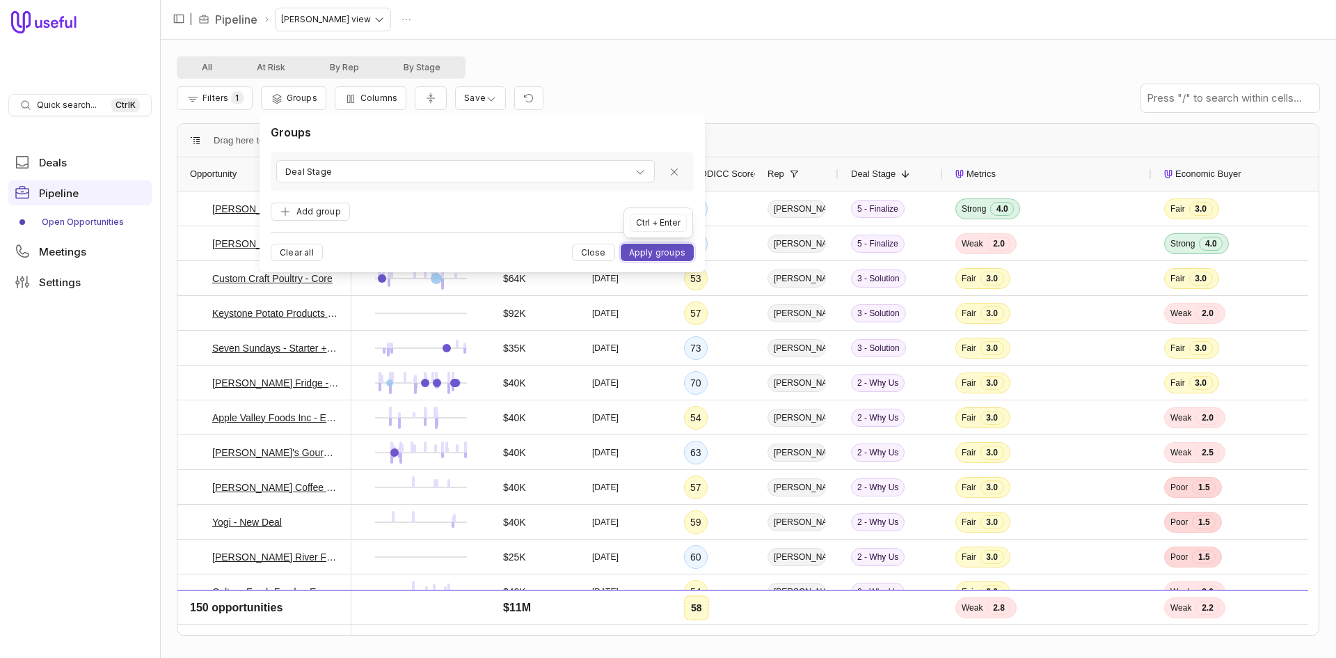
click at [639, 251] on button "Apply groups" at bounding box center [657, 252] width 73 height 17
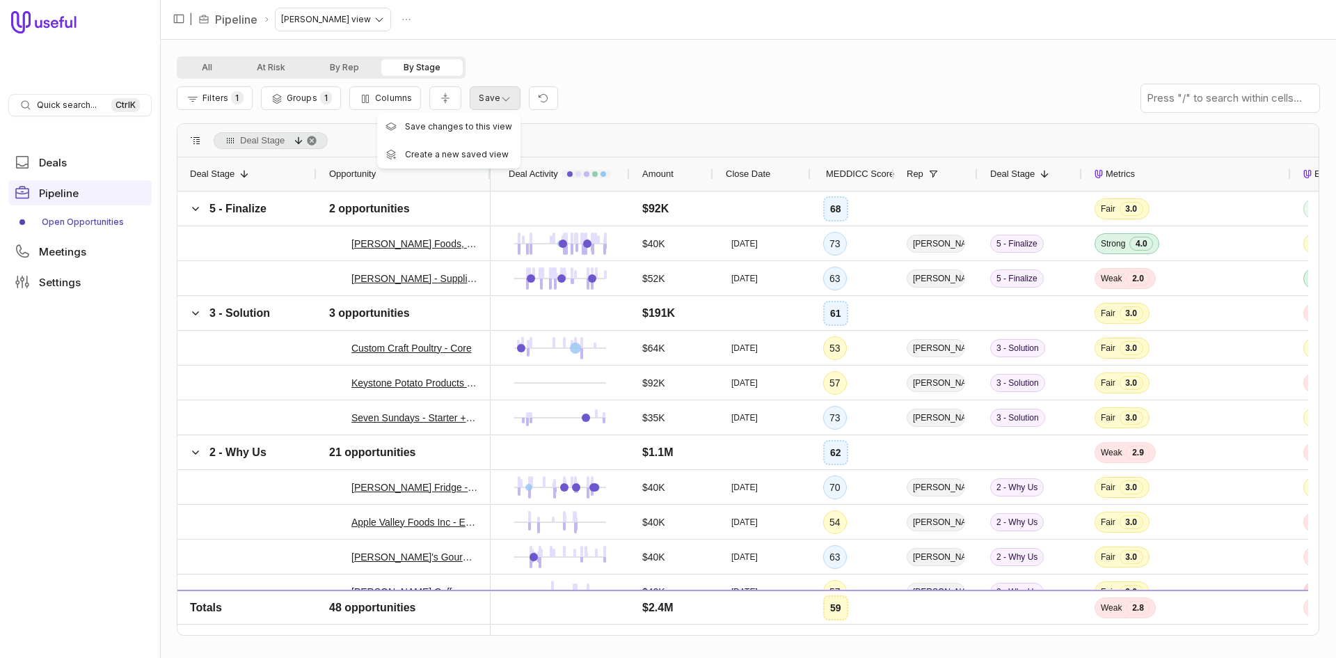
click at [498, 103] on html "Quick search... Ctrl K Deals Pipeline Open Opportunities Meetings Settings | Pi…" at bounding box center [668, 329] width 1336 height 658
click at [494, 127] on span "Save changes to this view" at bounding box center [458, 125] width 107 height 8
click at [324, 24] on html "Quick search... Ctrl K Deals Pipeline Open Opportunities Meetings Settings | Pi…" at bounding box center [668, 329] width 1336 height 658
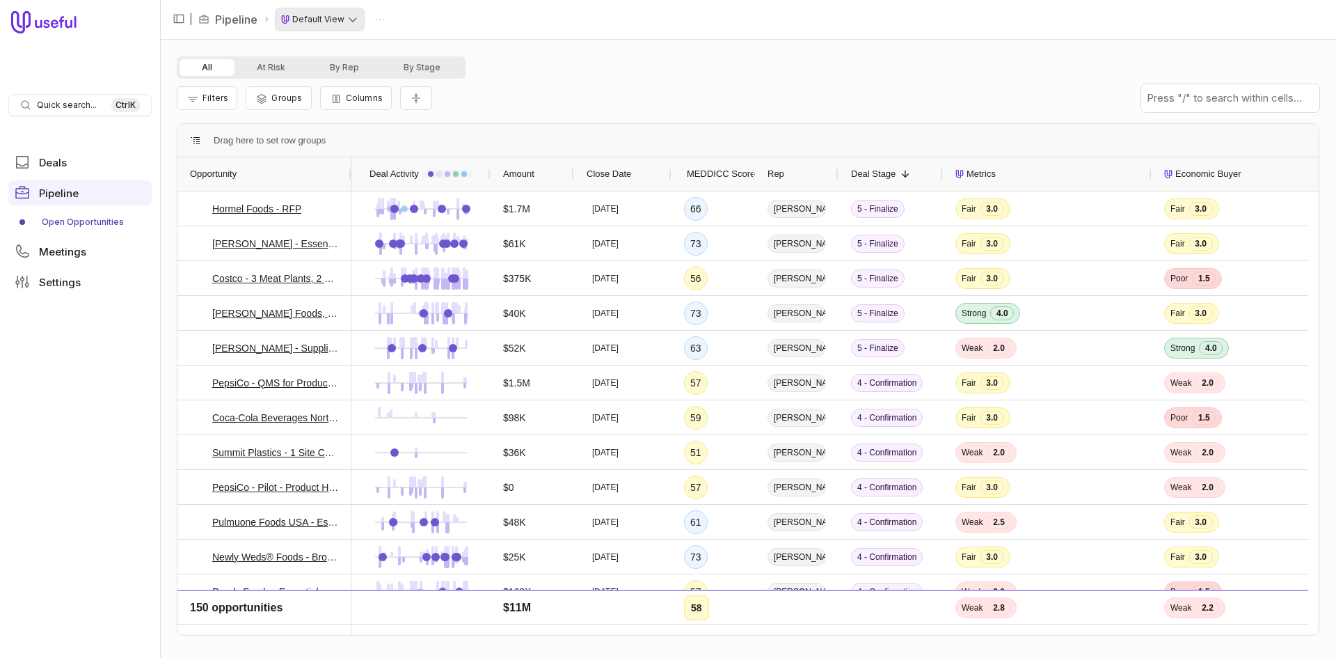
click at [326, 24] on html "Quick search... Ctrl K Deals Pipeline Open Opportunities Meetings Settings | Pi…" at bounding box center [668, 329] width 1336 height 658
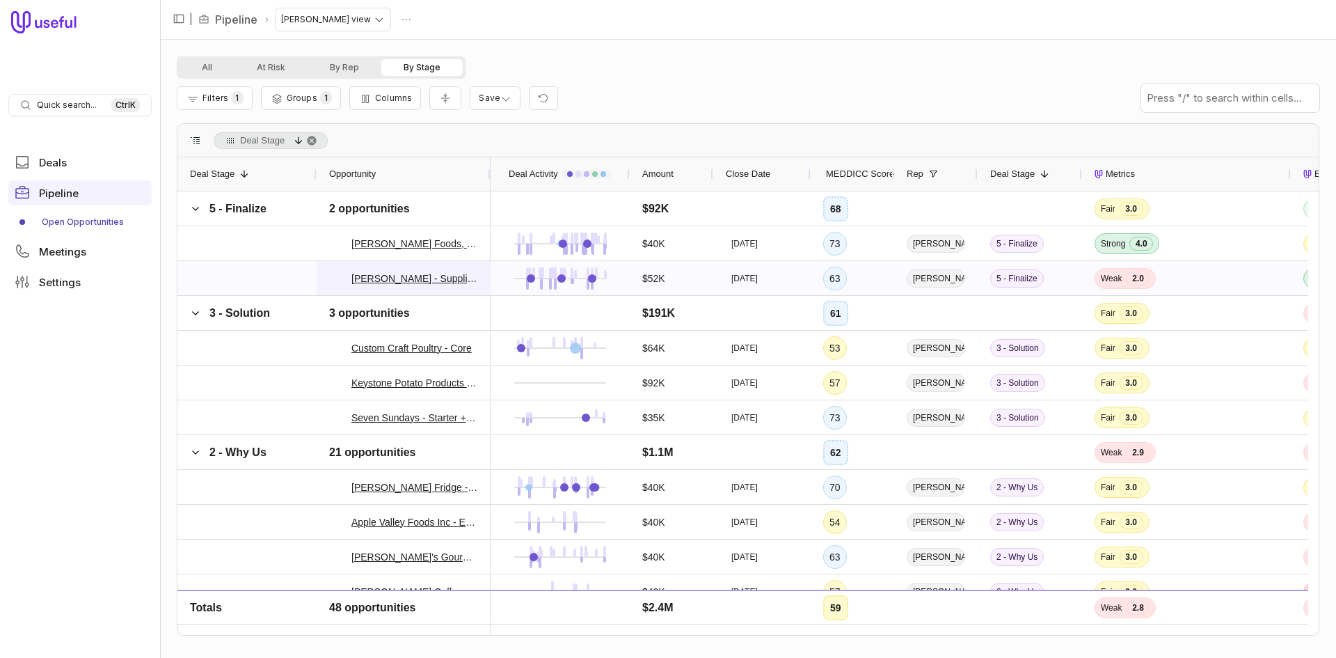
click at [324, 278] on div "[PERSON_NAME] - Supplier + Essentials" at bounding box center [404, 278] width 174 height 34
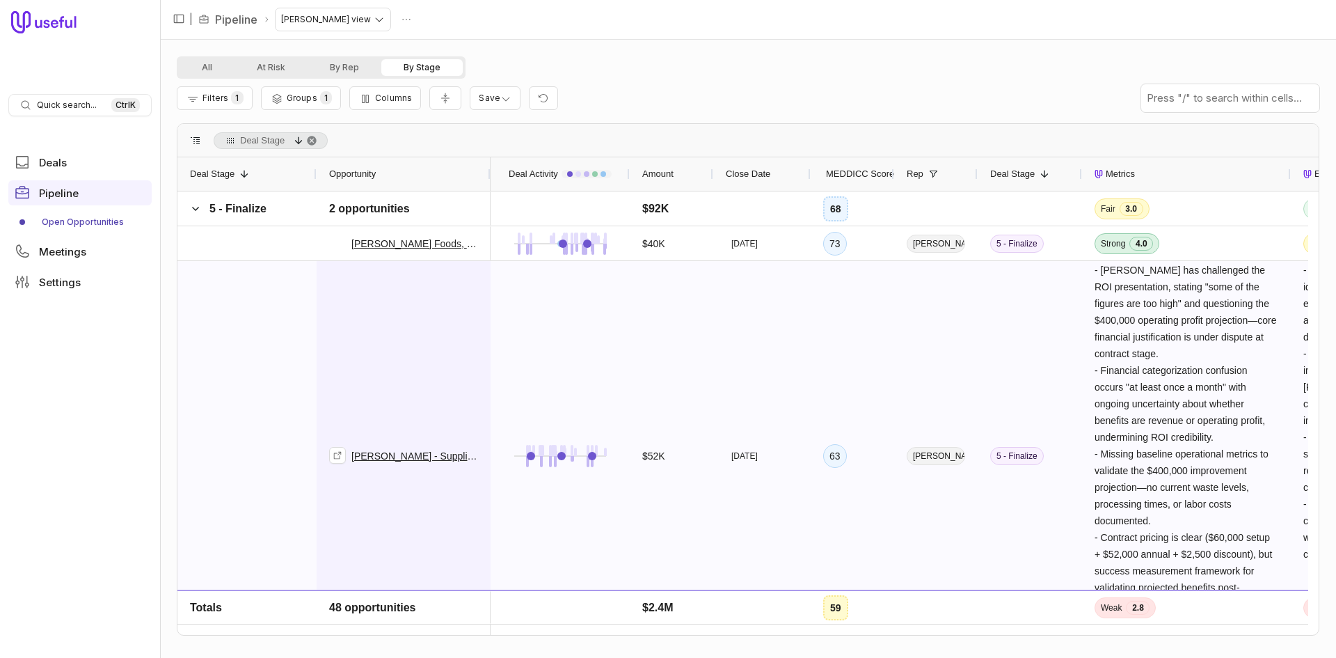
click at [339, 279] on span "[PERSON_NAME] - Supplier + Essentials" at bounding box center [403, 456] width 149 height 388
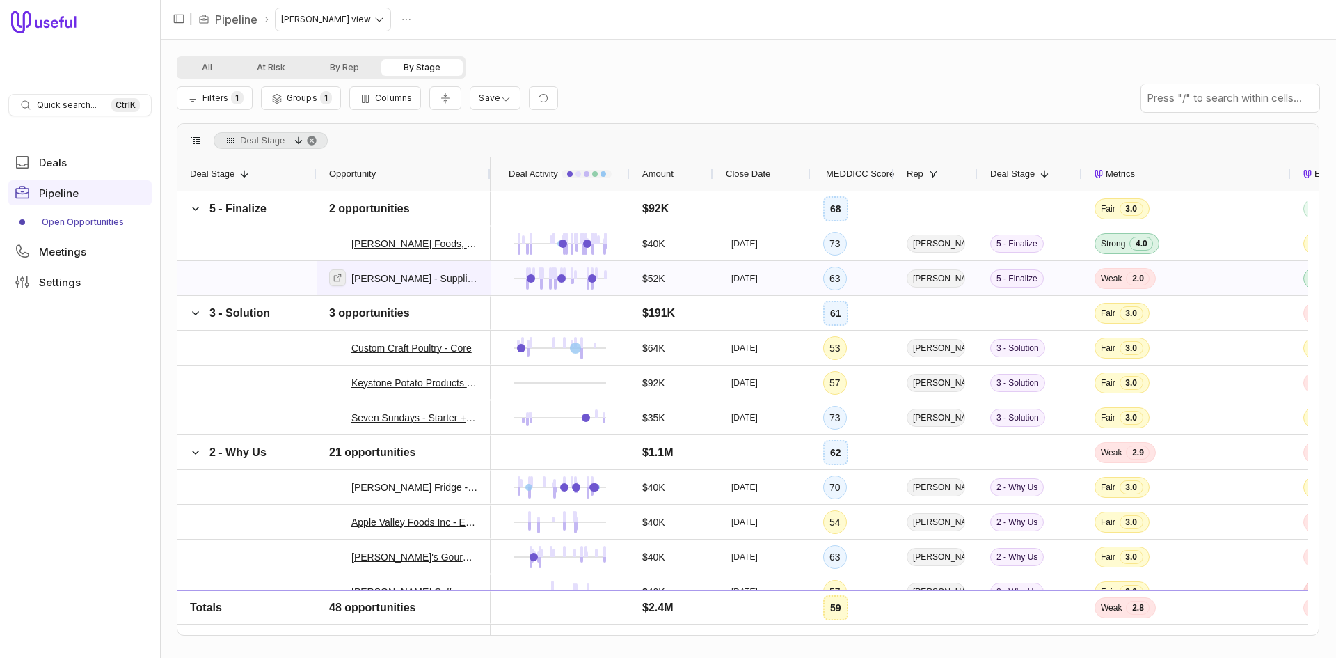
click at [341, 283] on link at bounding box center [337, 277] width 17 height 17
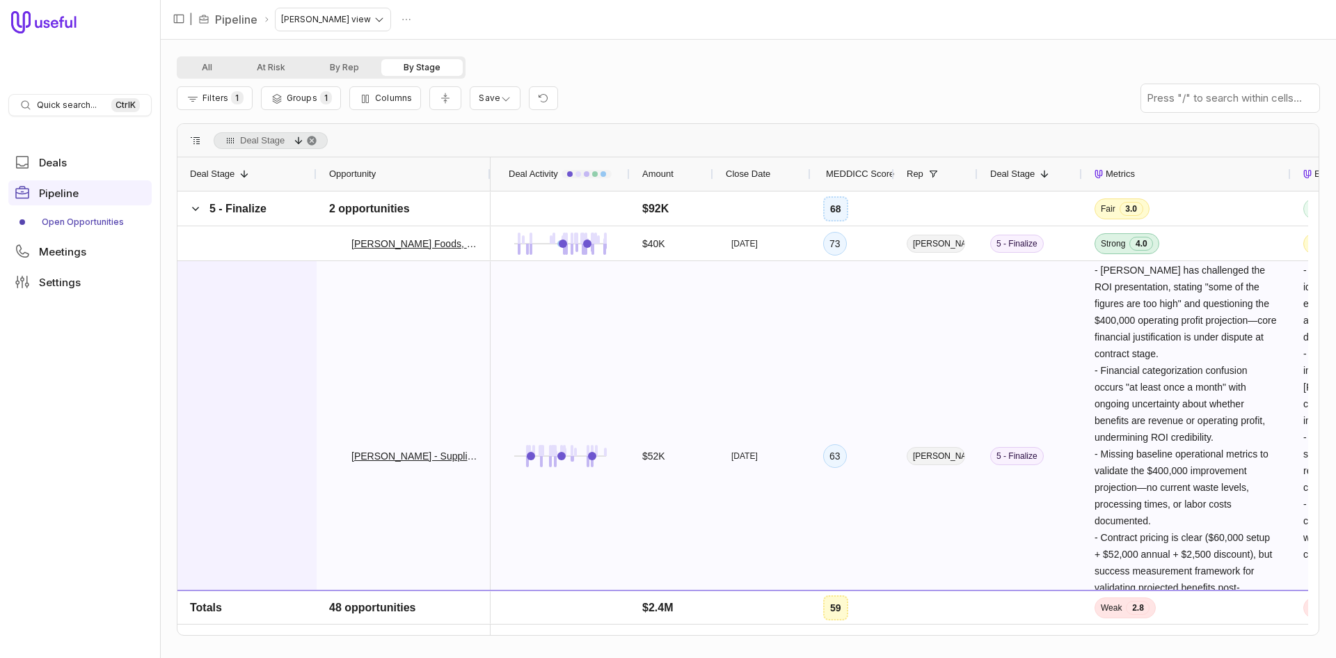
click at [261, 389] on div at bounding box center [246, 455] width 139 height 389
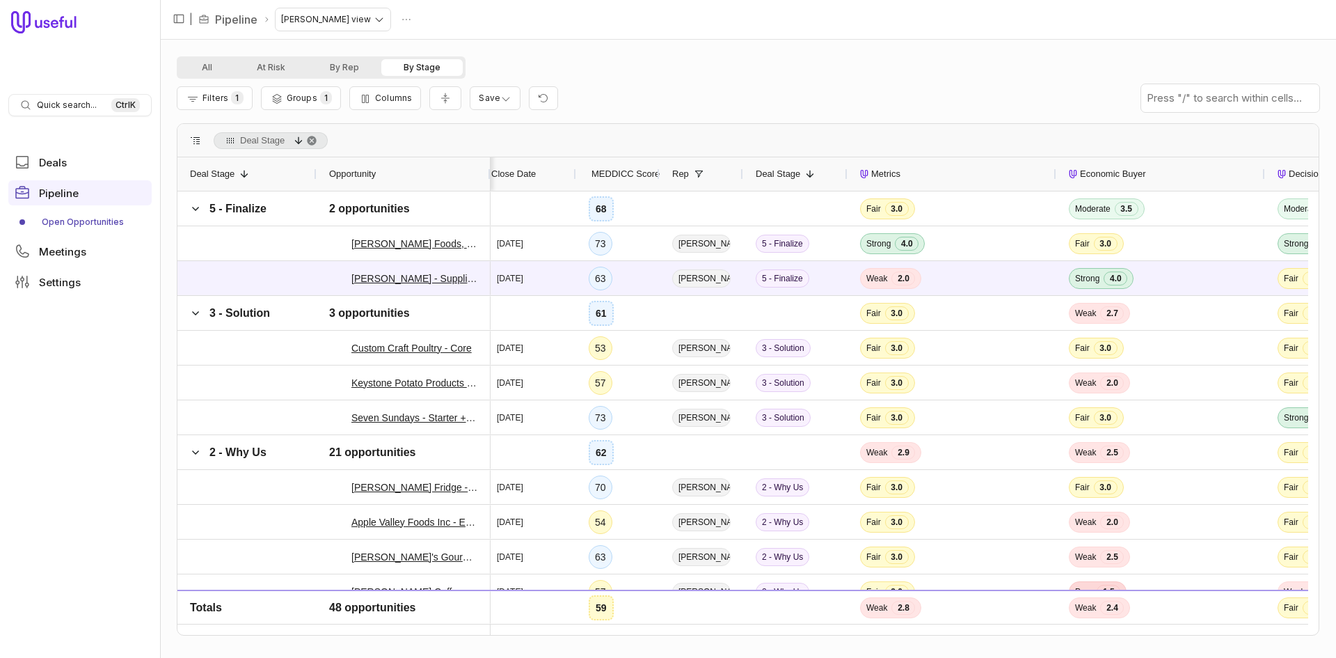
scroll to position [0, 588]
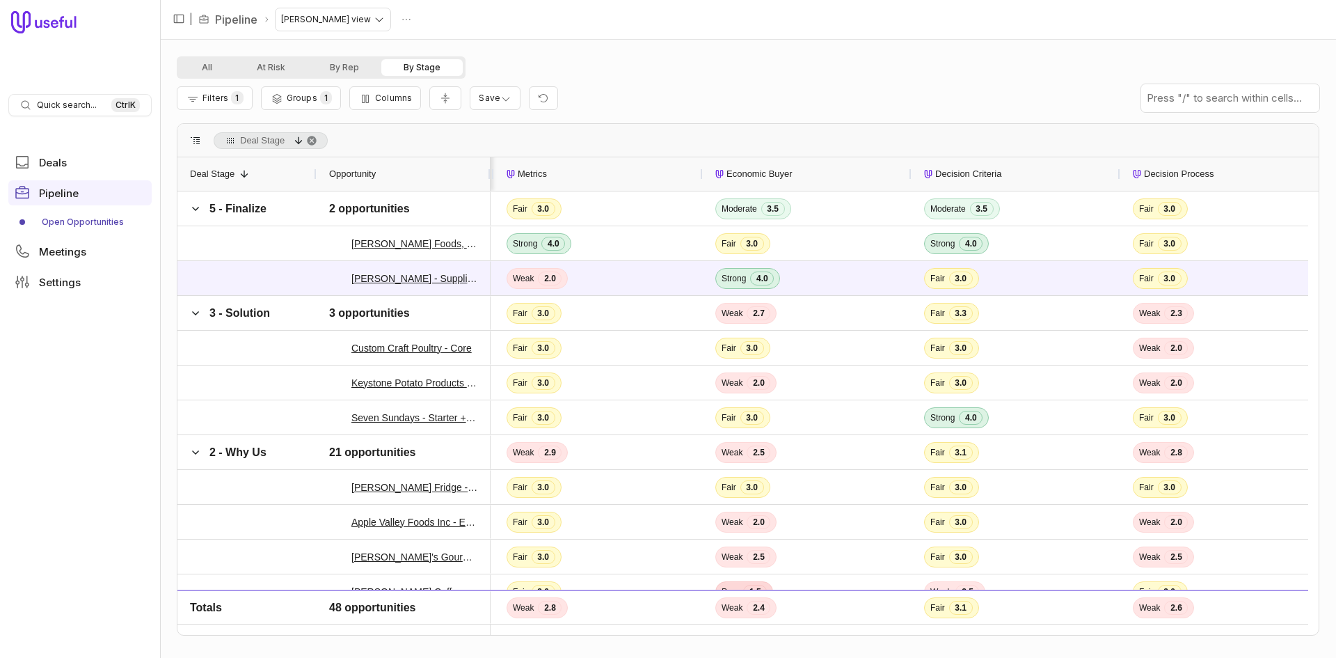
click at [814, 81] on div "Filters 1 Groups 1 Columns Save" at bounding box center [748, 98] width 1143 height 39
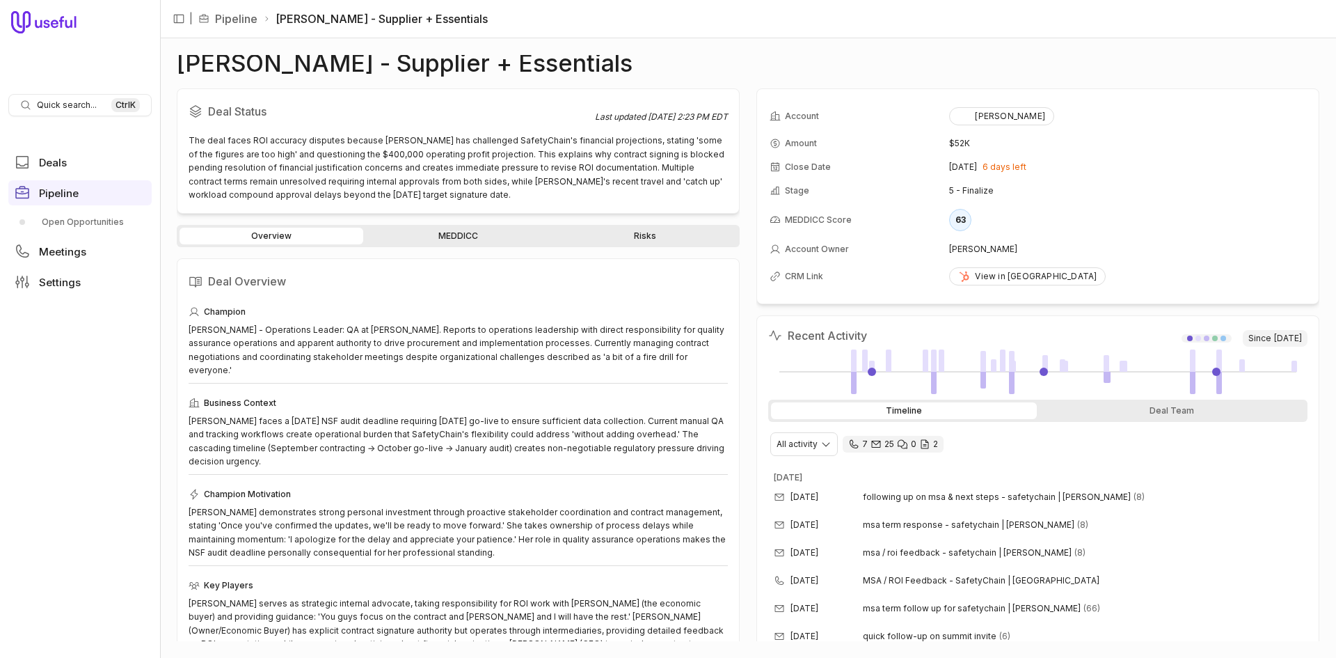
click at [690, 236] on link "Risks" at bounding box center [645, 236] width 184 height 17
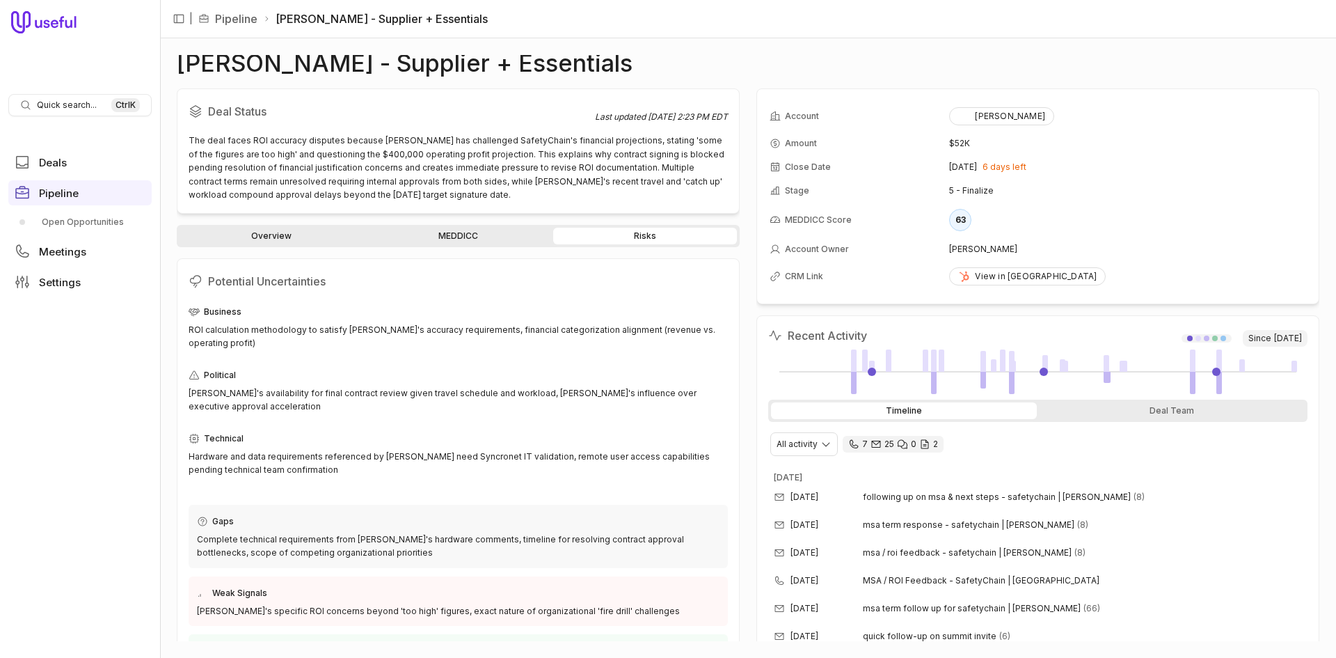
drag, startPoint x: 515, startPoint y: 244, endPoint x: 506, endPoint y: 244, distance: 9.0
click at [514, 244] on link "MEDDICC" at bounding box center [458, 236] width 184 height 17
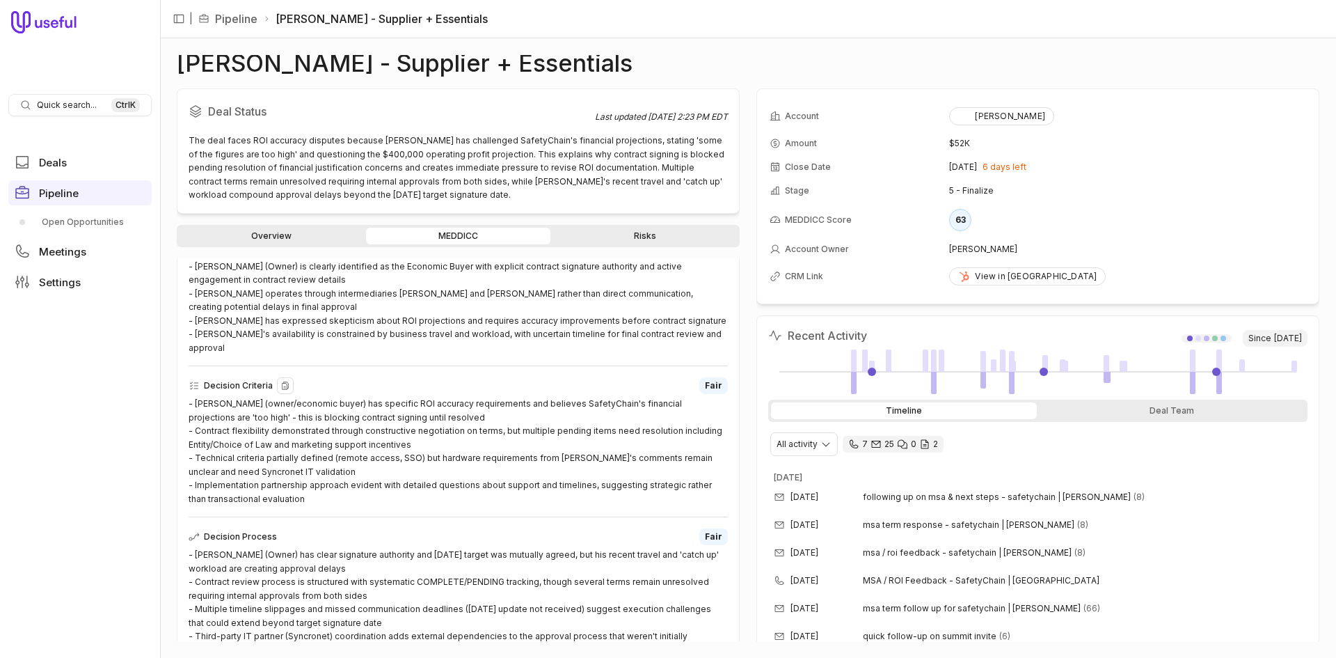
scroll to position [348, 0]
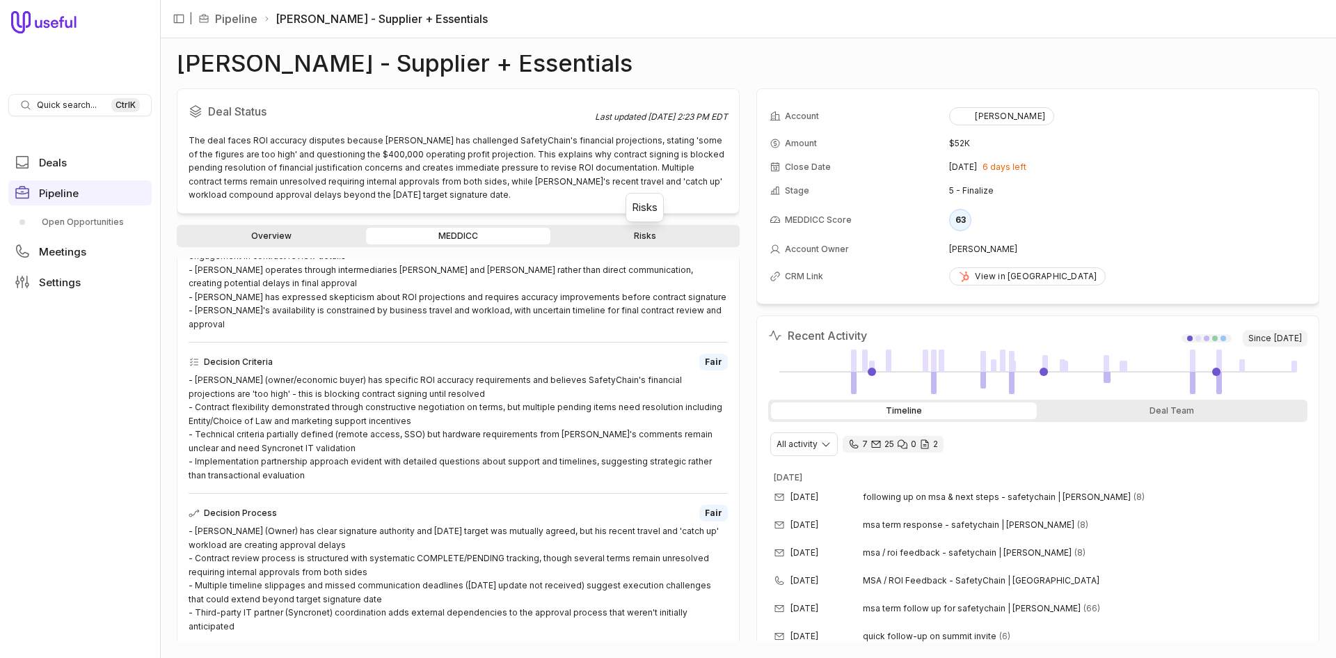
click at [608, 230] on link "Risks" at bounding box center [645, 236] width 184 height 17
